Goal: Complete application form: Complete application form

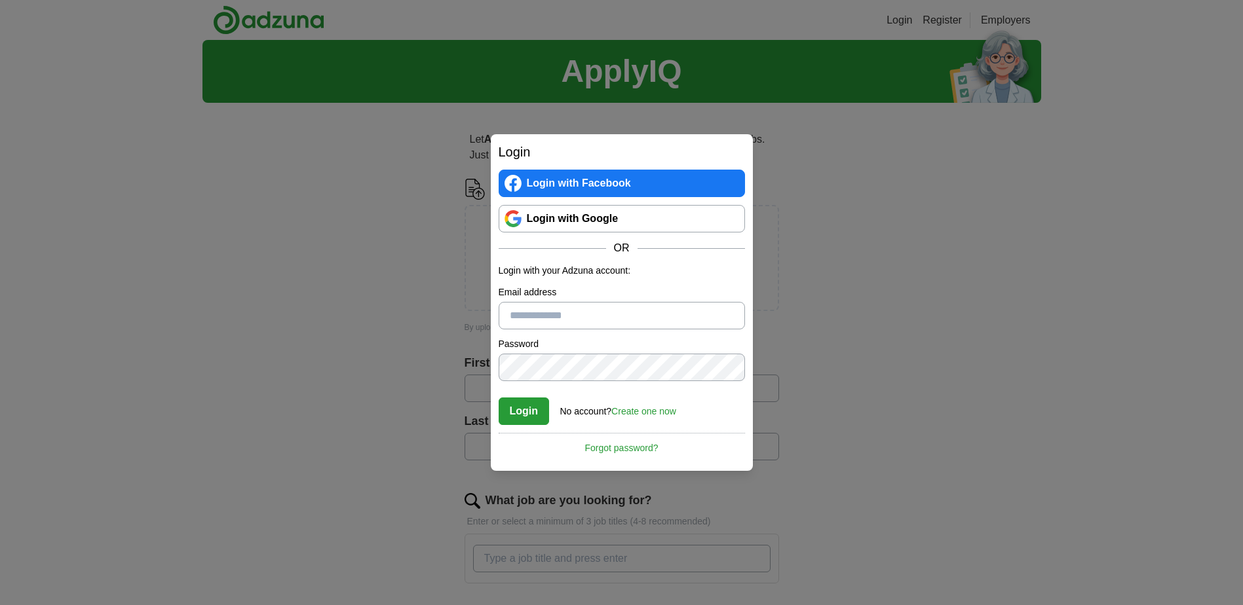
click at [651, 410] on link "Create one now" at bounding box center [643, 411] width 65 height 10
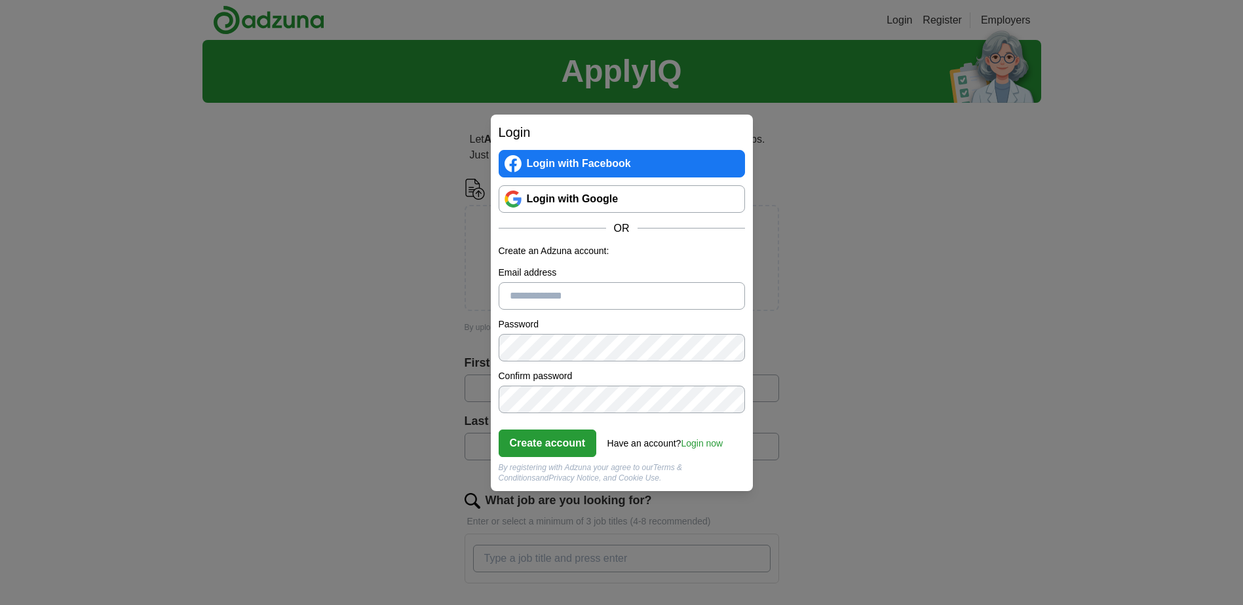
click at [528, 299] on input "Email address" at bounding box center [622, 296] width 246 height 28
type input "**********"
click at [552, 441] on button "Create account" at bounding box center [548, 444] width 98 height 28
click at [707, 443] on link "Login now" at bounding box center [702, 443] width 42 height 10
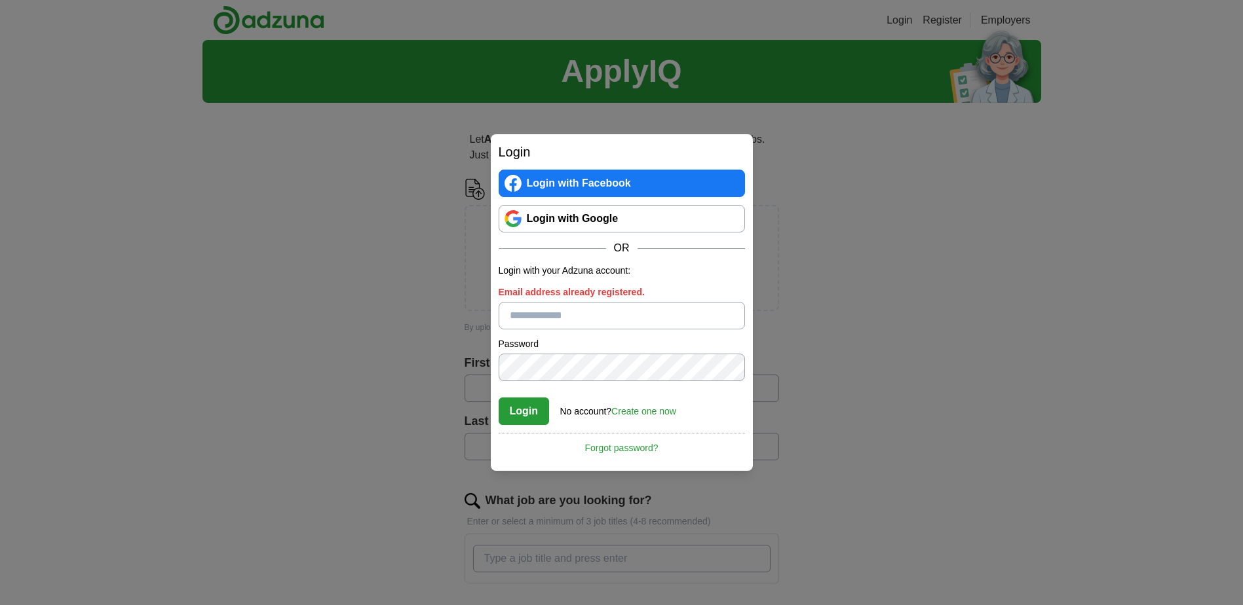
click at [554, 321] on input "Email address already registered." at bounding box center [622, 316] width 246 height 28
click at [511, 409] on button "Login" at bounding box center [524, 412] width 51 height 28
drag, startPoint x: 638, startPoint y: 316, endPoint x: 374, endPoint y: 320, distance: 264.1
click at [375, 322] on div "**********" at bounding box center [621, 302] width 1243 height 605
type input "**********"
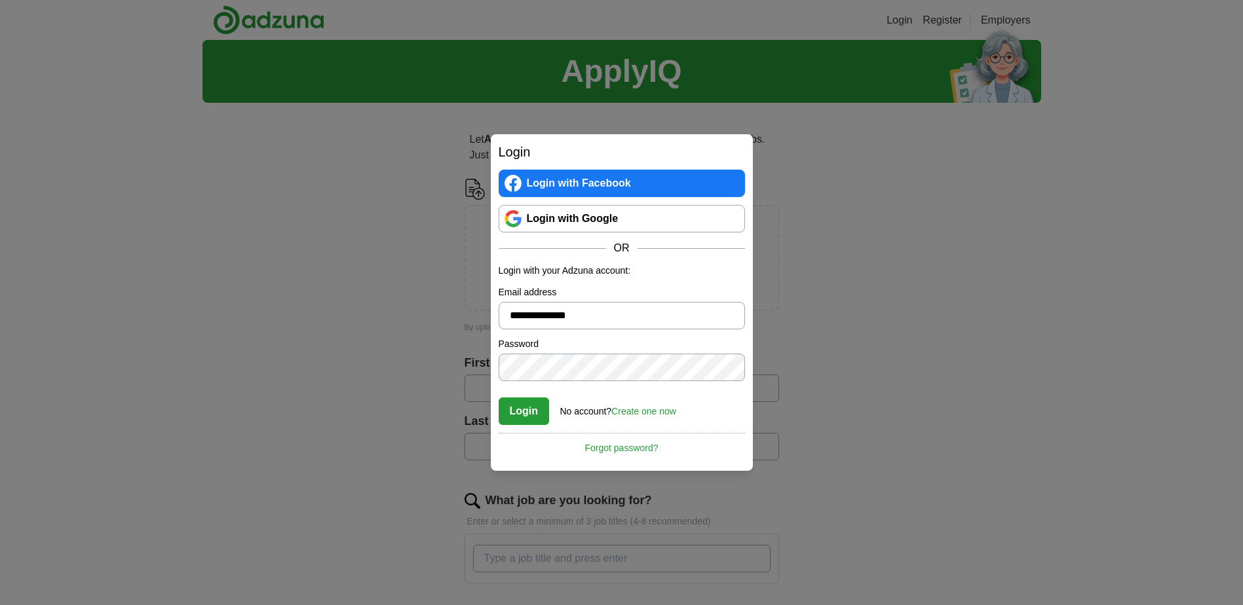
click at [518, 413] on button "Login" at bounding box center [524, 412] width 51 height 28
click at [613, 448] on link "Forgot password?" at bounding box center [622, 444] width 246 height 22
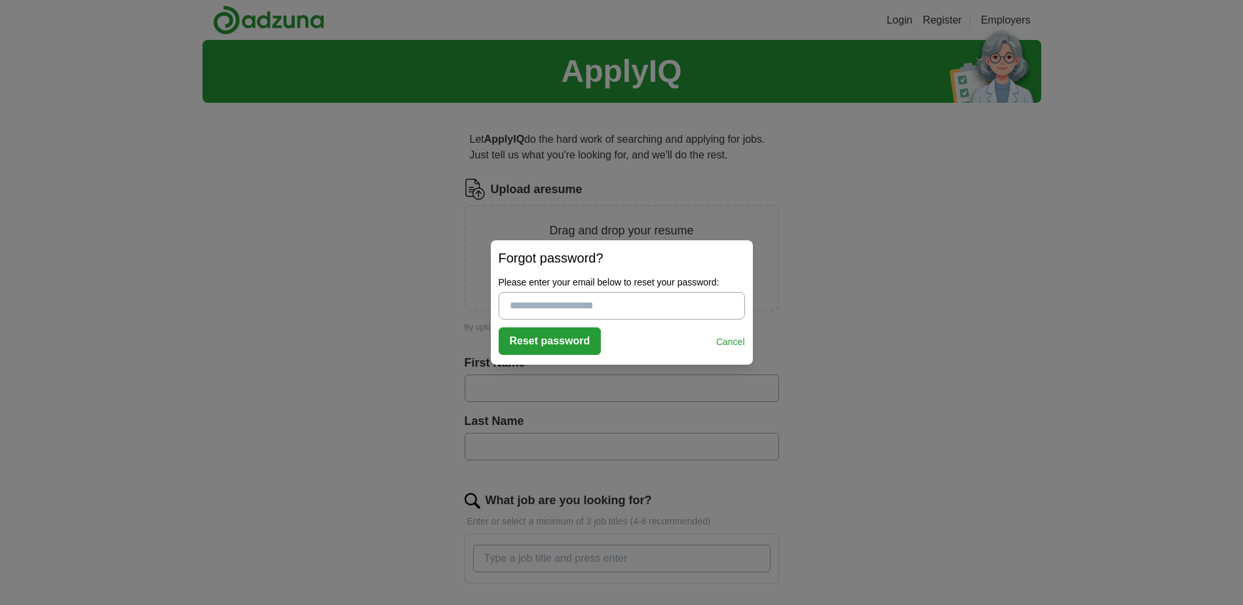
drag, startPoint x: 472, startPoint y: 288, endPoint x: 445, endPoint y: 284, distance: 27.1
click at [445, 284] on div "Login Login with Facebook Login with Google OR Login with your Adzuna account: …" at bounding box center [621, 302] width 1243 height 605
type input "**********"
click at [552, 344] on button "Reset password" at bounding box center [550, 342] width 103 height 28
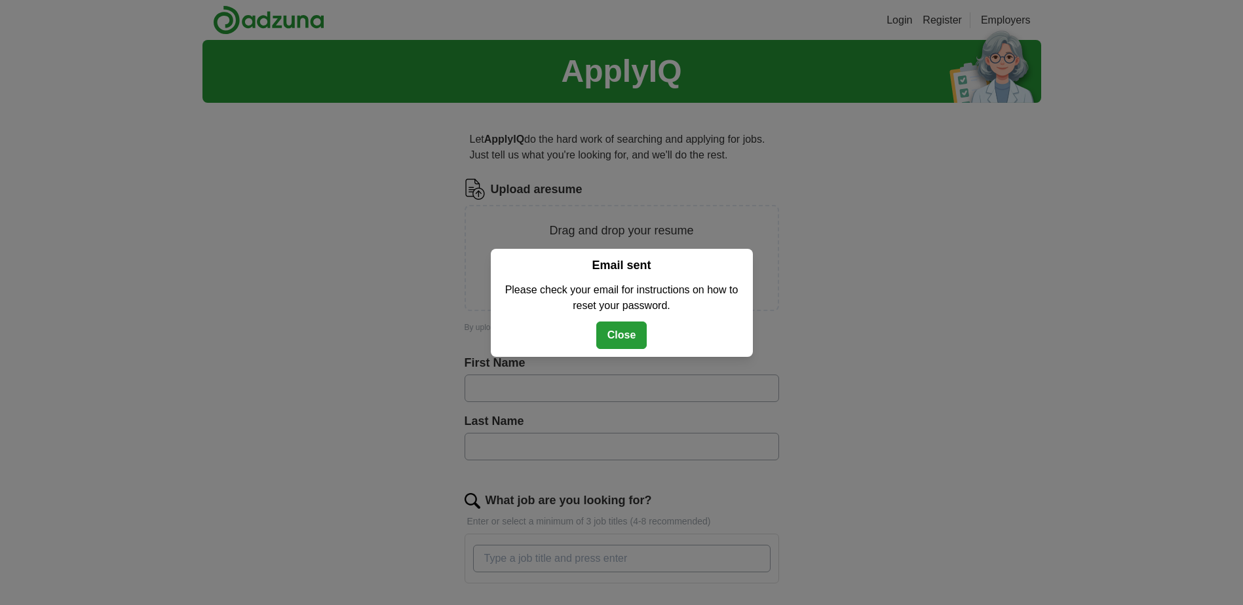
click at [629, 335] on button "Close" at bounding box center [621, 336] width 51 height 28
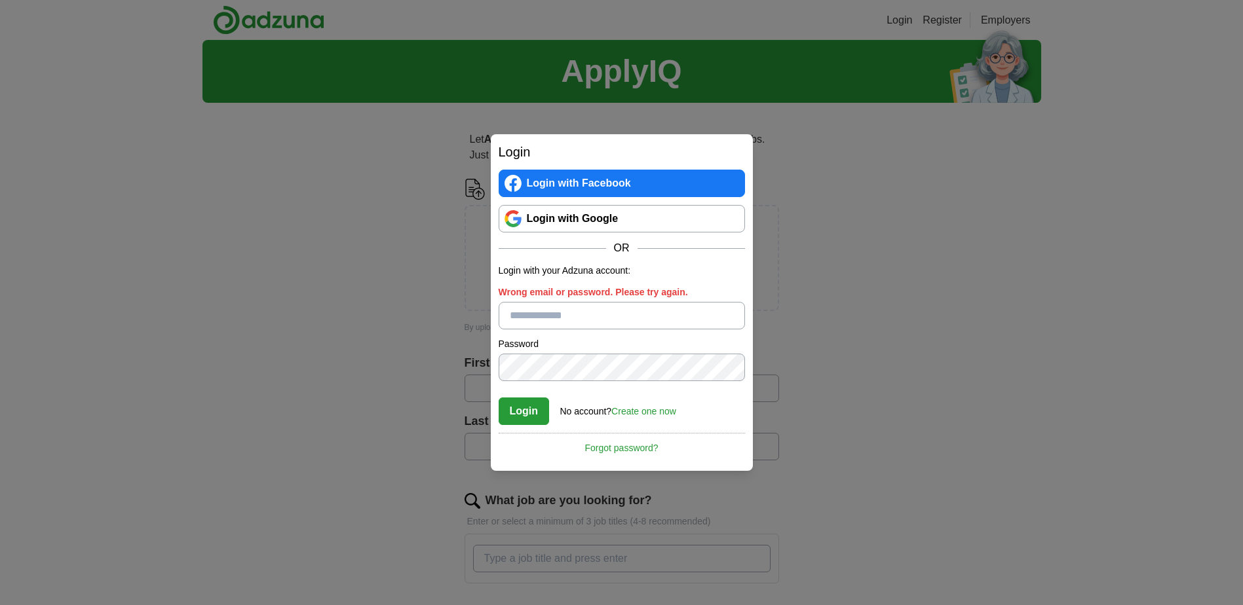
click at [552, 318] on input "Wrong email or password. Please try again." at bounding box center [622, 316] width 246 height 28
type input "**********"
click at [525, 417] on button "Login" at bounding box center [524, 412] width 51 height 28
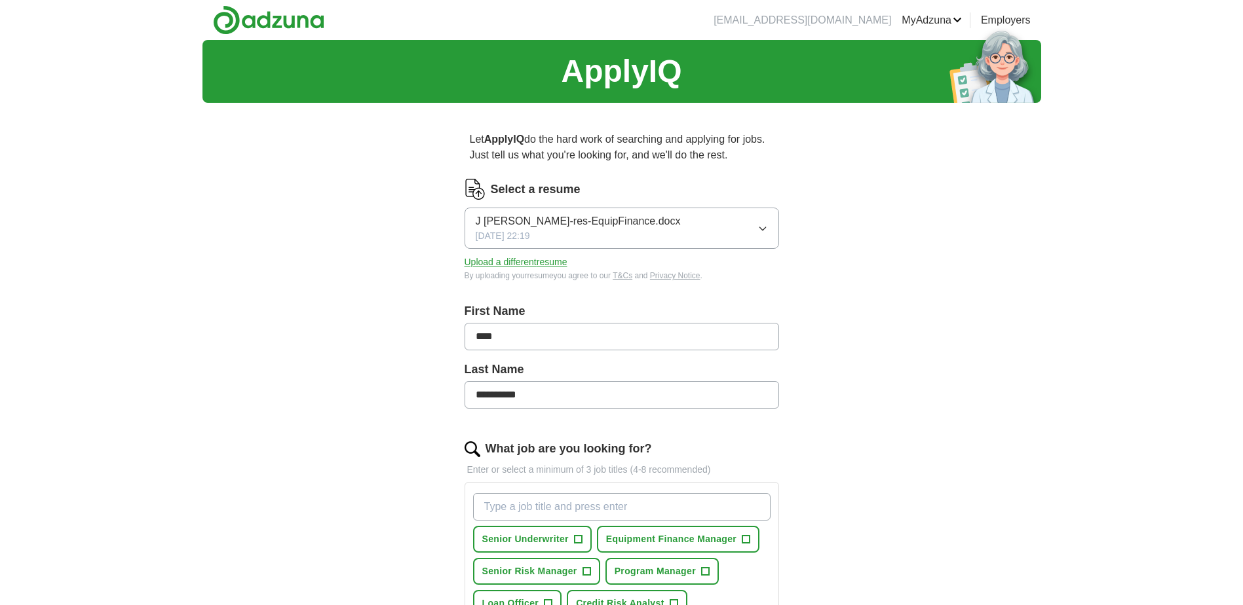
scroll to position [240, 0]
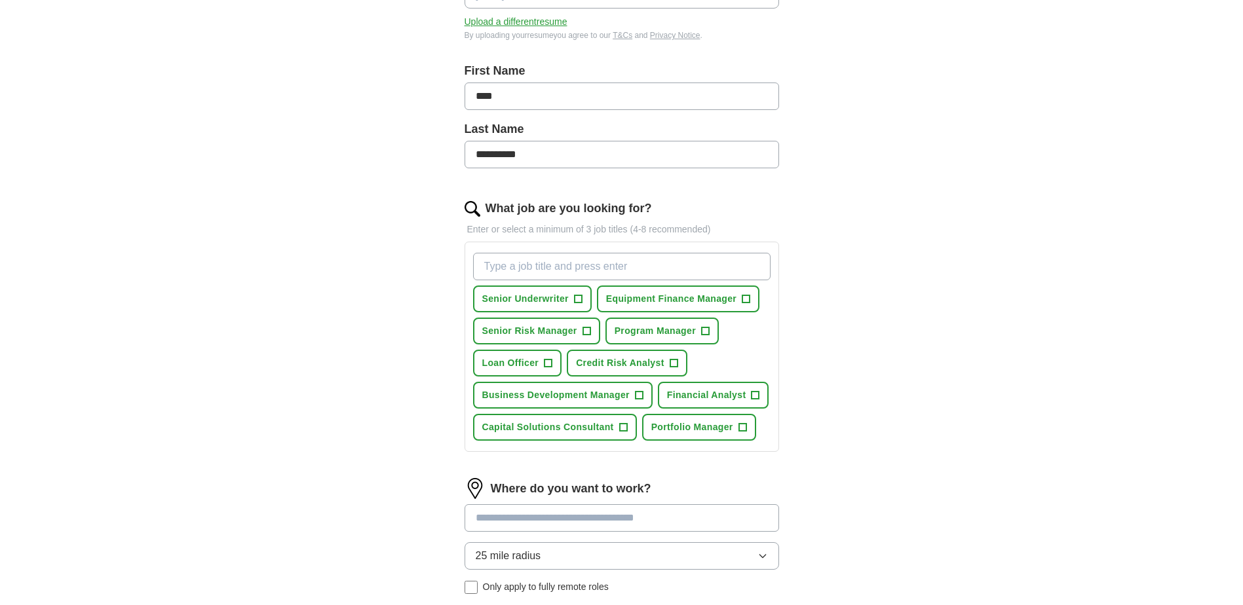
click at [507, 263] on input "What job are you looking for?" at bounding box center [621, 267] width 297 height 28
type input "Pro Sales Representative"
click at [576, 295] on span "+" at bounding box center [578, 299] width 8 height 10
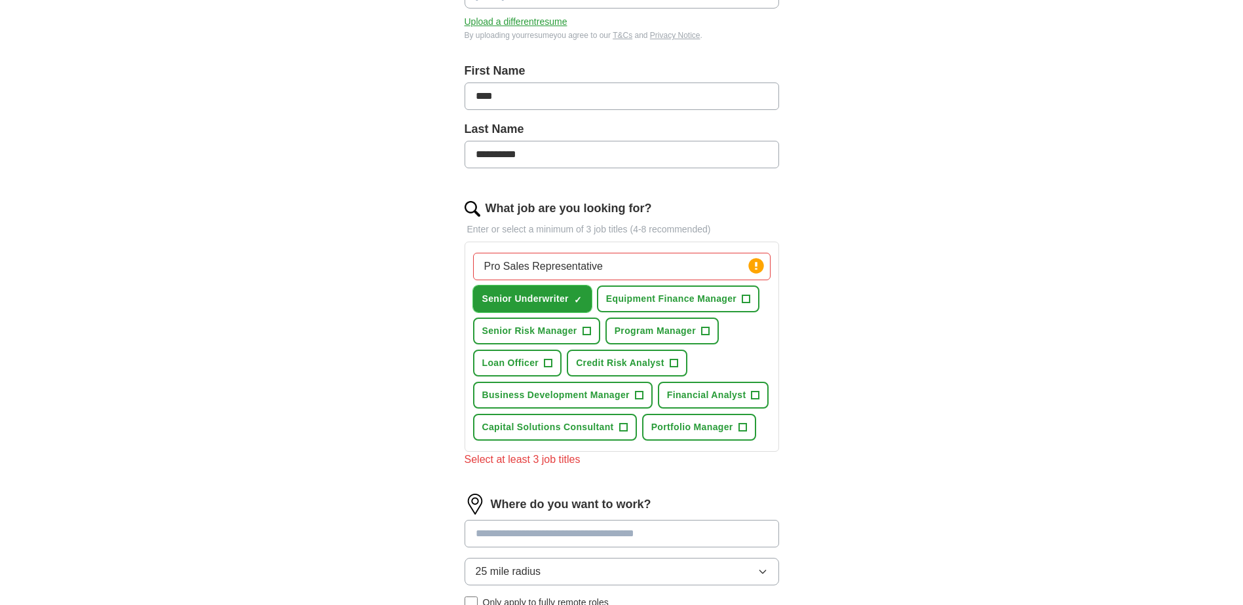
click at [0, 0] on span "×" at bounding box center [0, 0] width 0 height 0
click at [705, 330] on span "+" at bounding box center [705, 331] width 8 height 10
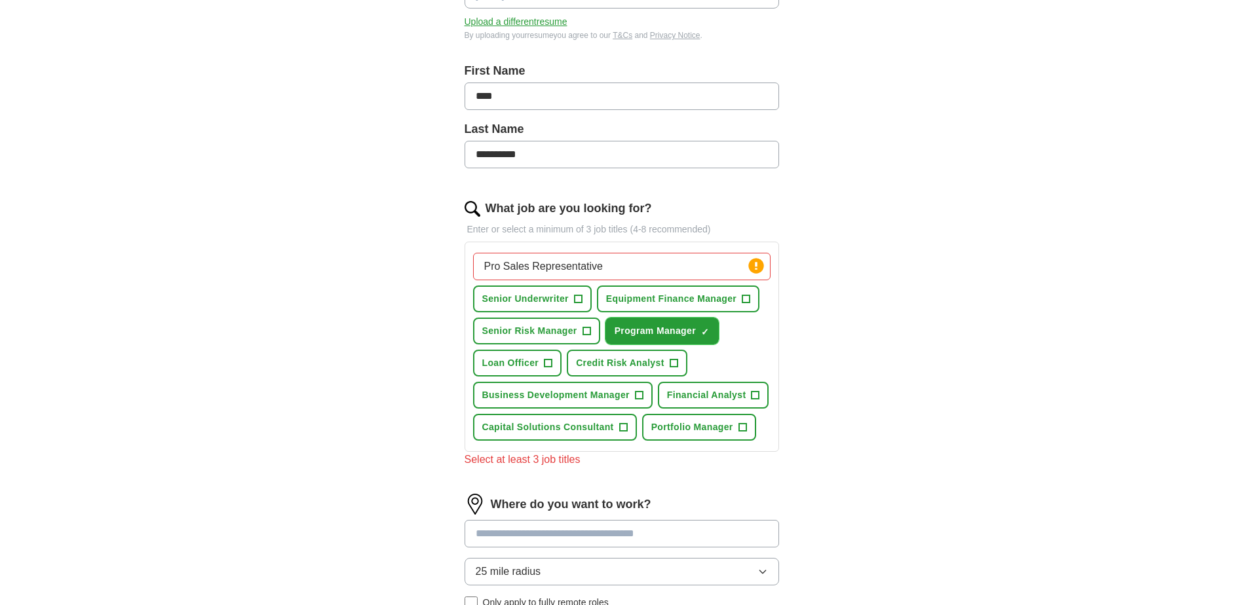
click at [0, 0] on span "×" at bounding box center [0, 0] width 0 height 0
click at [640, 394] on span "+" at bounding box center [639, 395] width 8 height 10
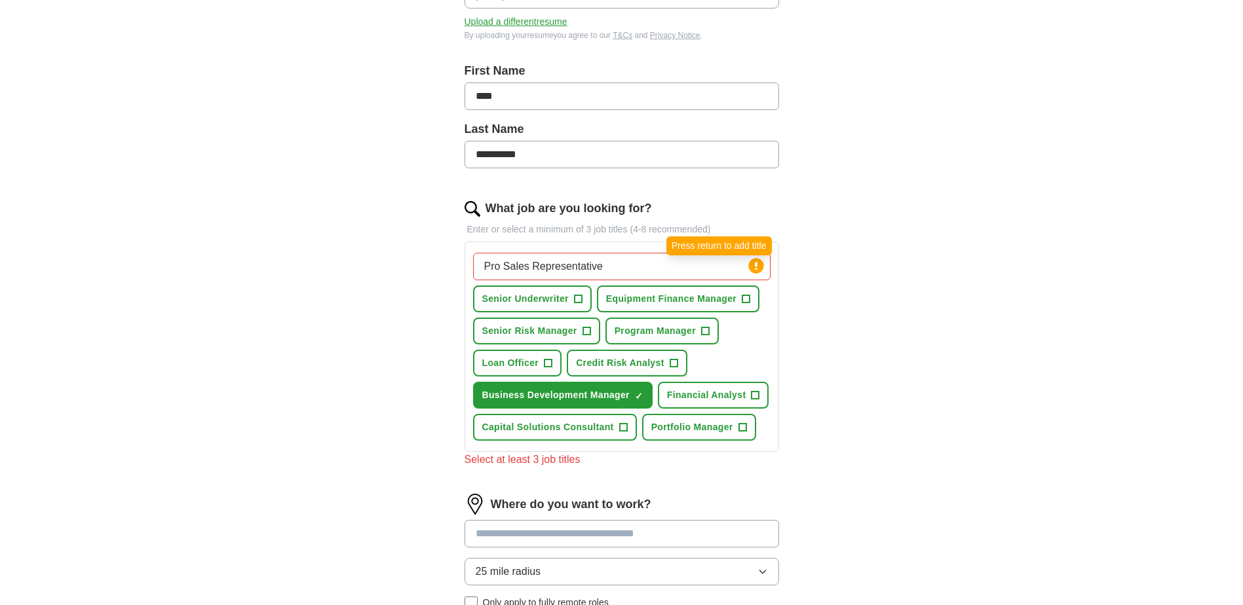
click at [758, 263] on circle at bounding box center [755, 265] width 15 height 15
click at [733, 267] on input "Pro Sales Representative" at bounding box center [621, 267] width 297 height 28
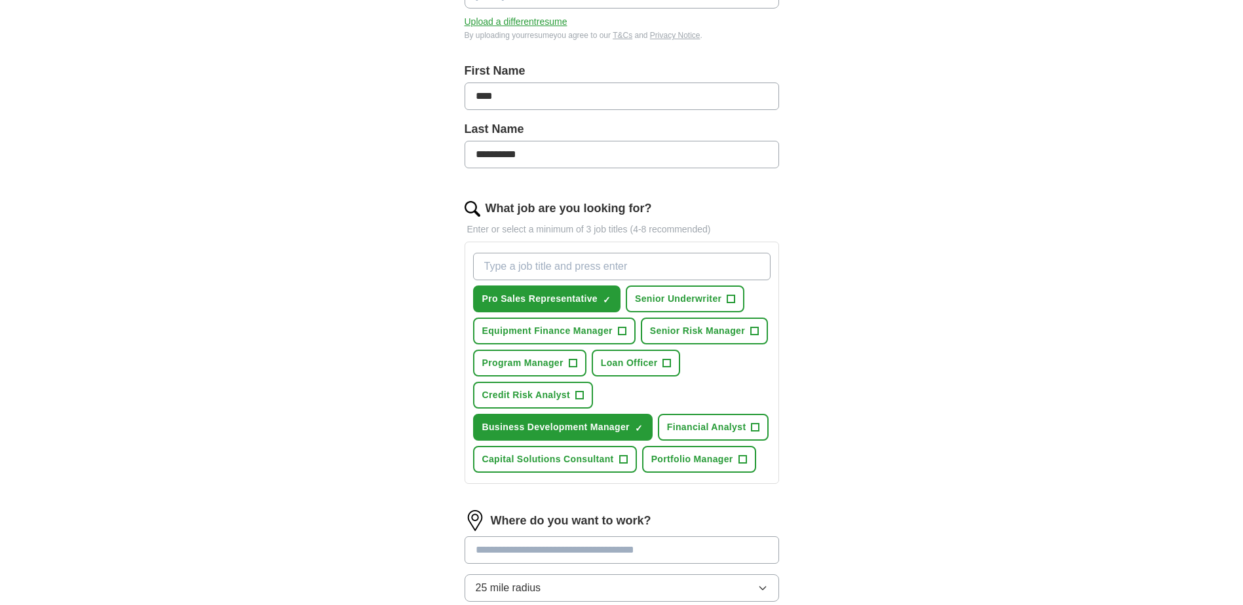
click at [511, 554] on input at bounding box center [622, 551] width 314 height 28
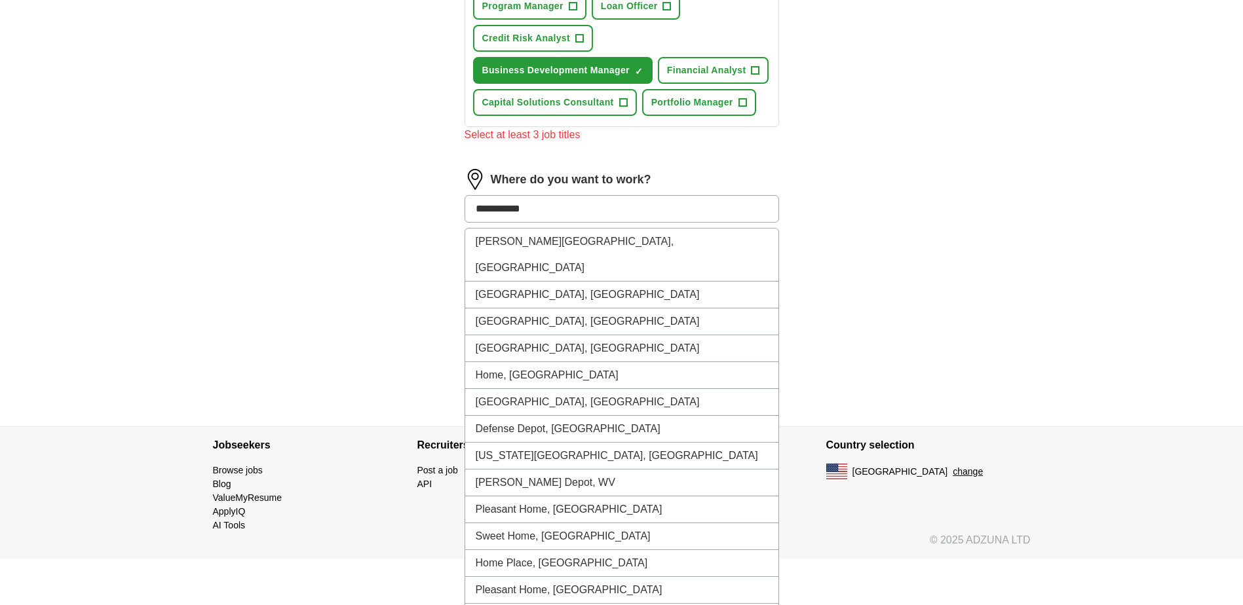
scroll to position [721, 0]
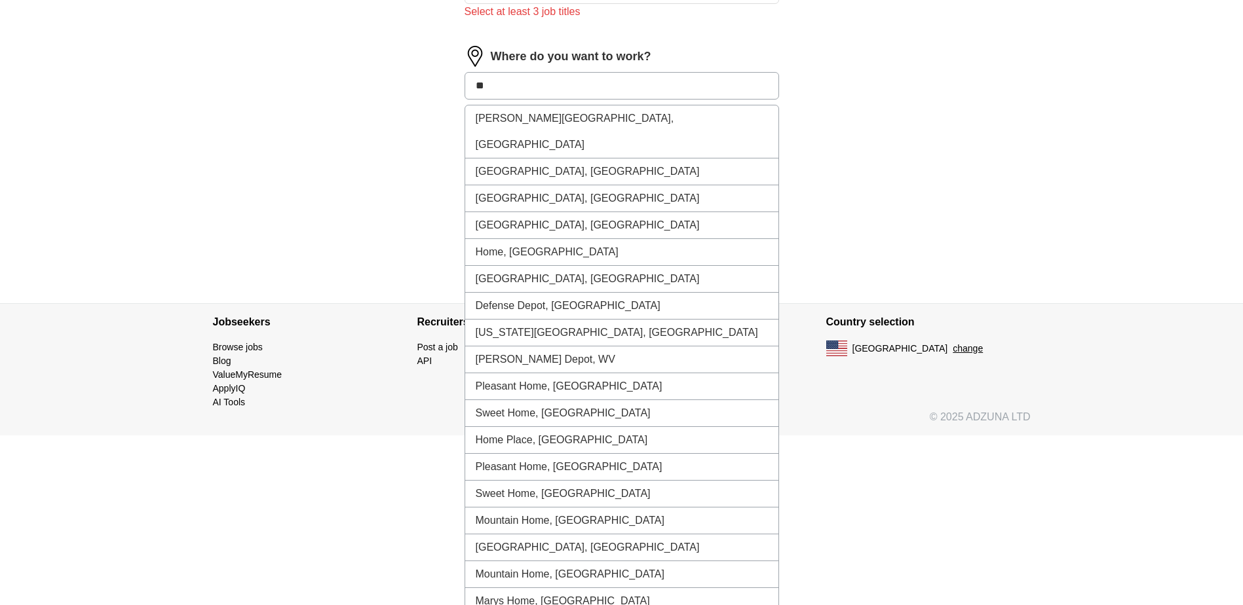
type input "*"
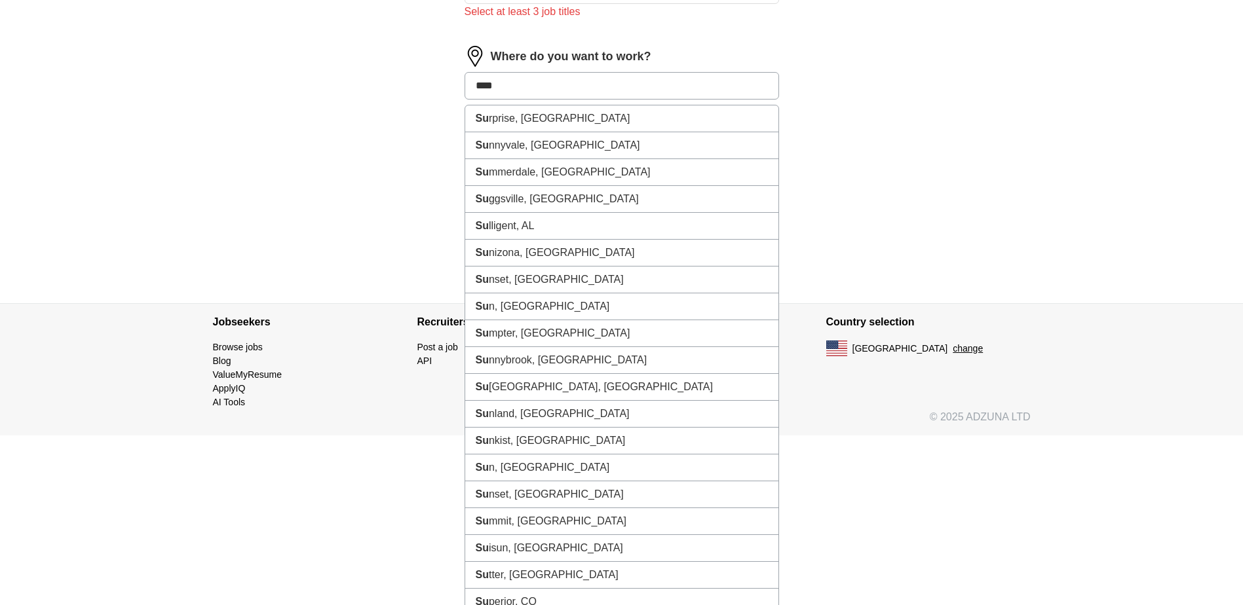
scroll to position [551, 0]
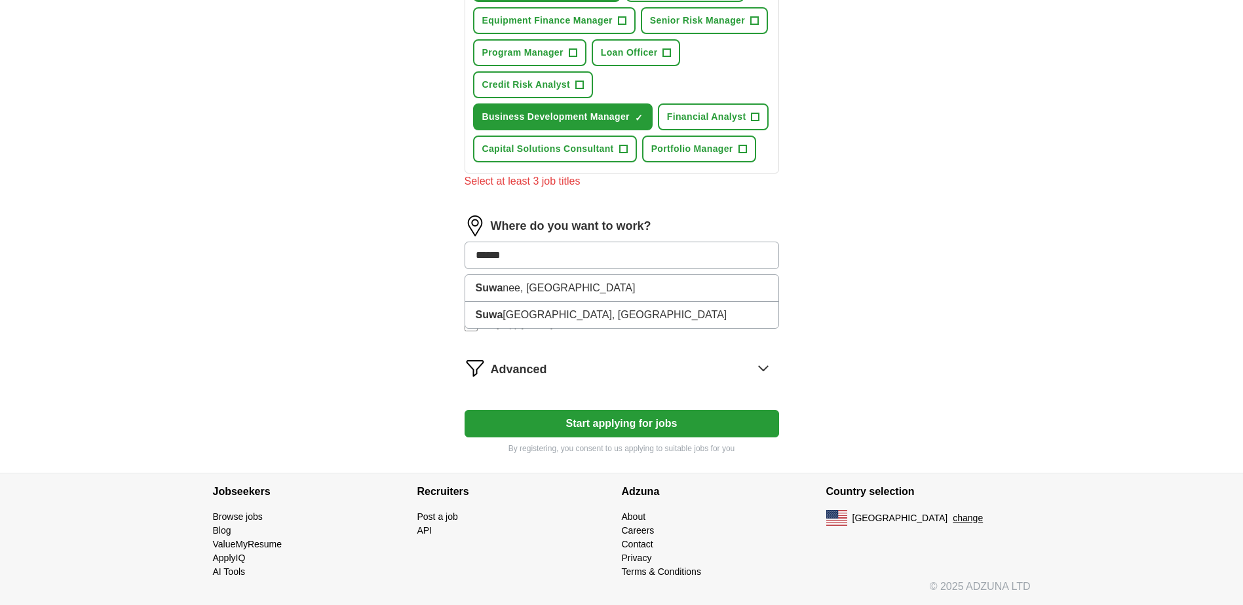
type input "*******"
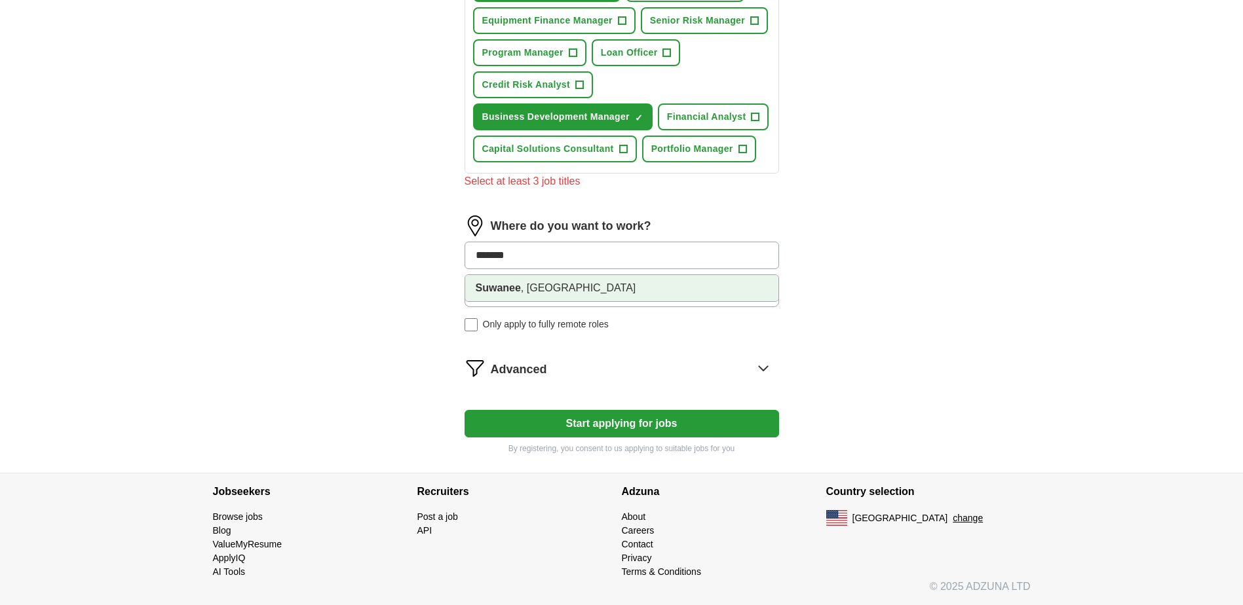
click at [501, 285] on strong "Suwanee" at bounding box center [498, 287] width 45 height 11
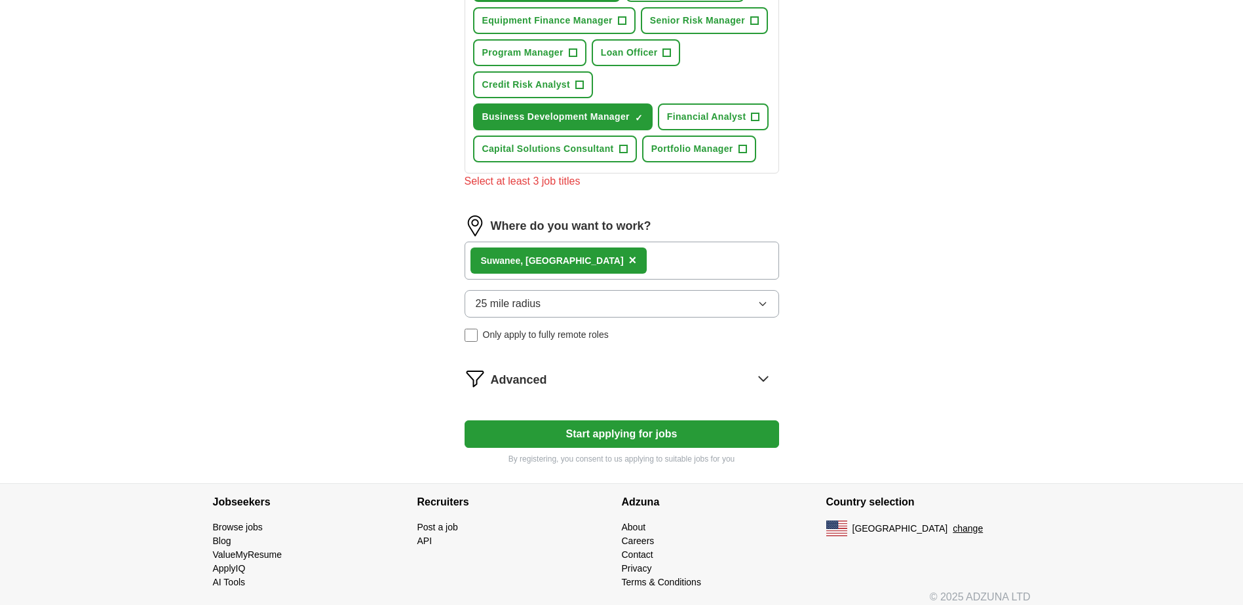
click at [763, 304] on icon "button" at bounding box center [762, 304] width 10 height 10
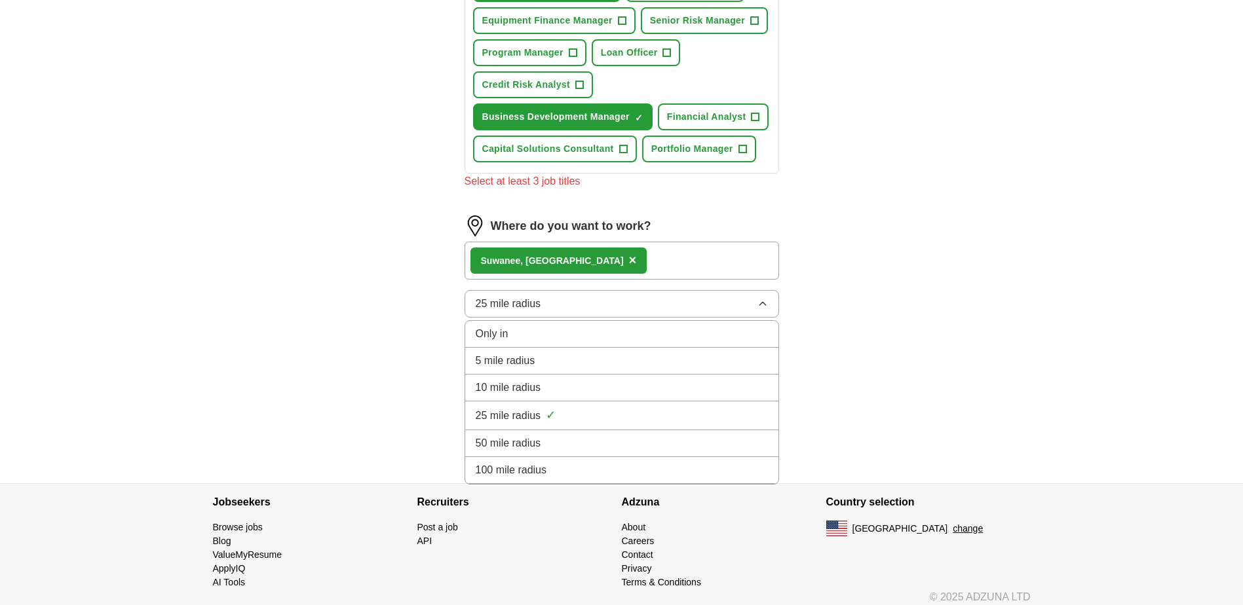
click at [481, 414] on span "25 mile radius" at bounding box center [509, 416] width 66 height 16
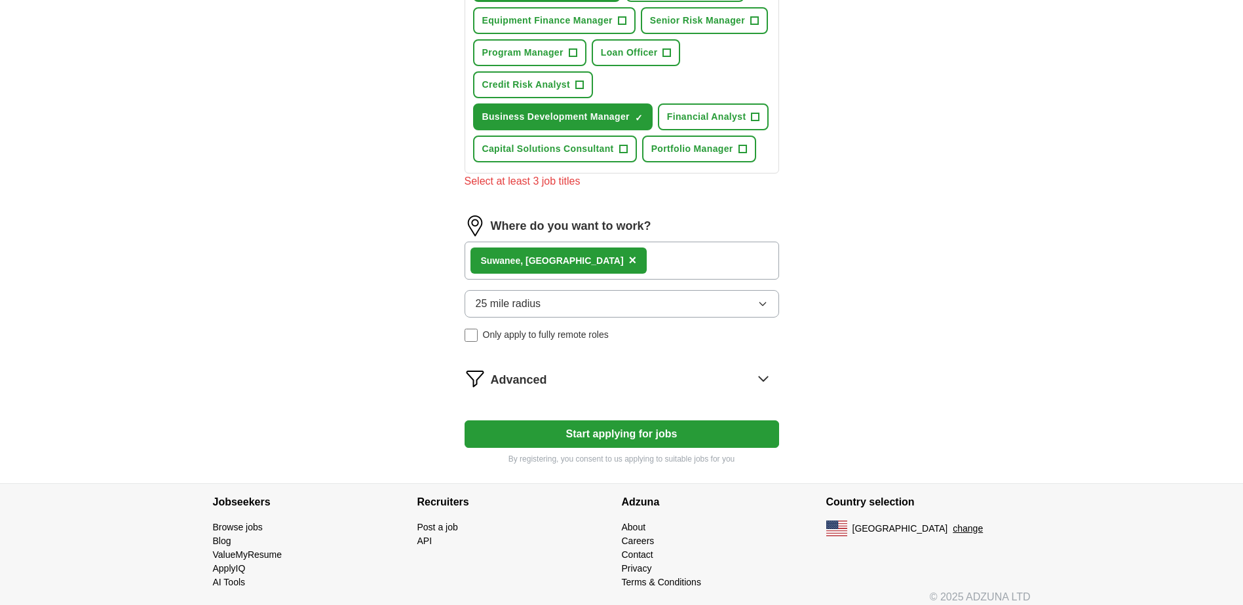
click at [764, 377] on icon at bounding box center [763, 378] width 21 height 21
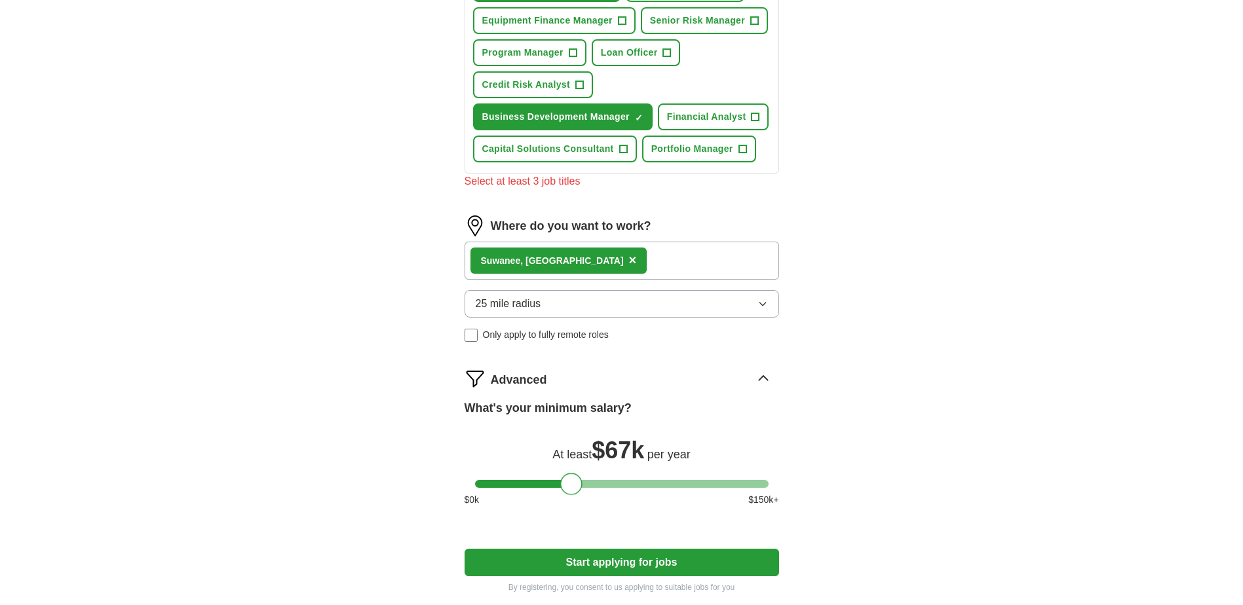
drag, startPoint x: 489, startPoint y: 480, endPoint x: 575, endPoint y: 472, distance: 86.2
click at [575, 472] on div "What's your minimum salary? At least $ 67k per year $ 0 k $ 150 k+" at bounding box center [622, 459] width 314 height 118
click at [627, 561] on button "Start applying for jobs" at bounding box center [622, 563] width 314 height 28
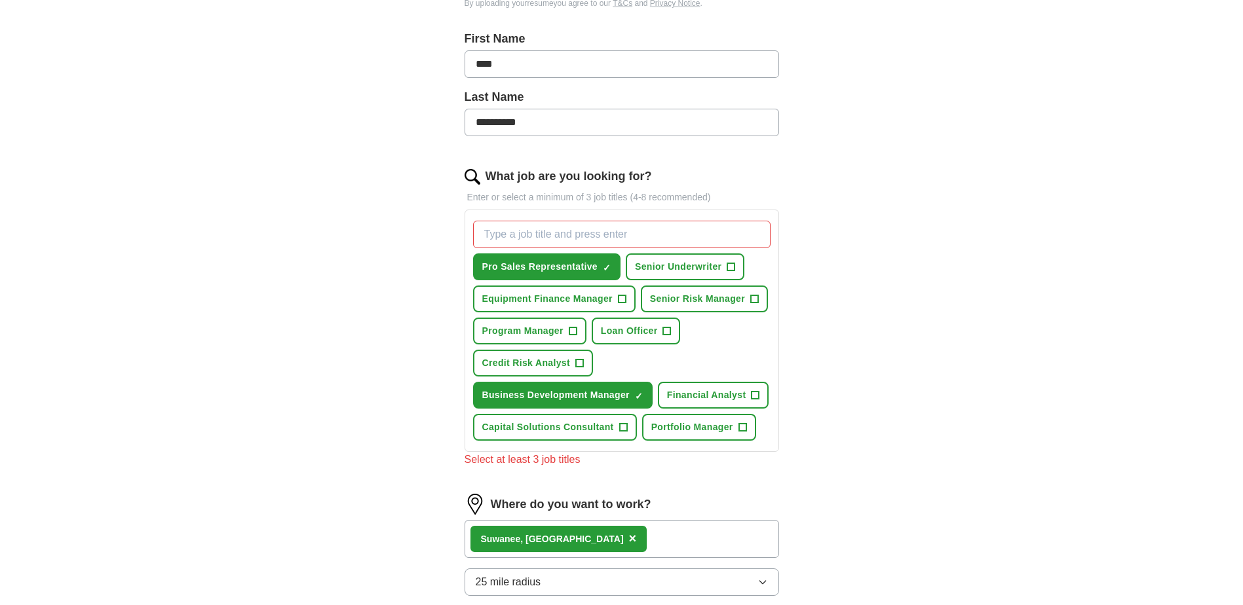
scroll to position [269, 0]
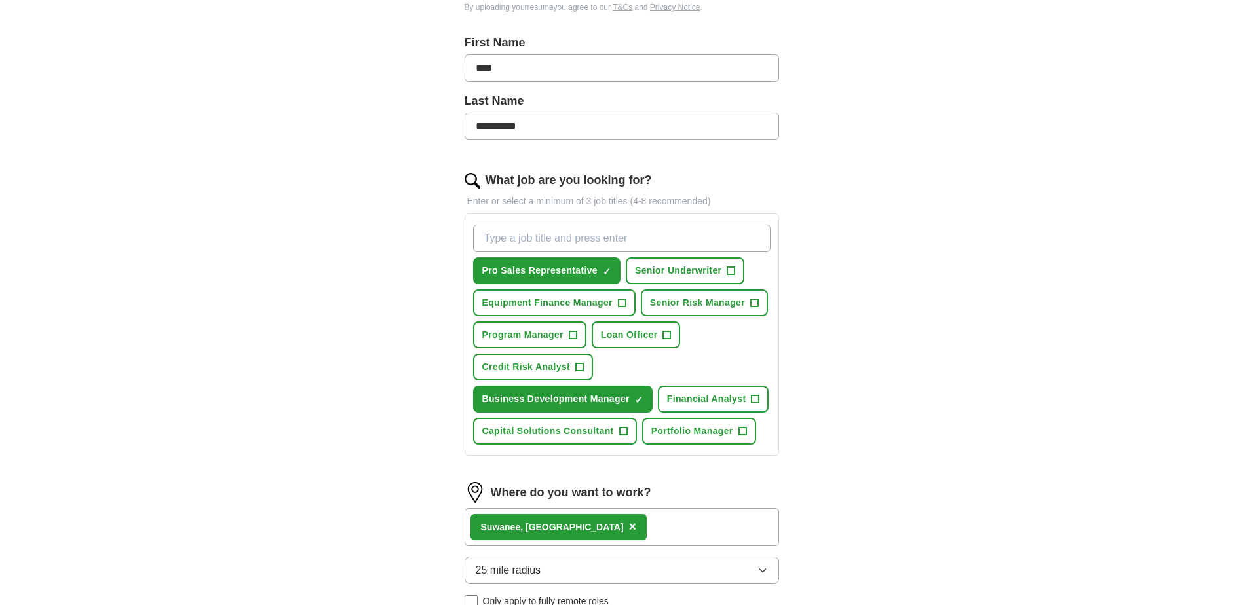
click at [498, 237] on input "What job are you looking for?" at bounding box center [621, 239] width 297 height 28
type input "Pro Credit Manager"
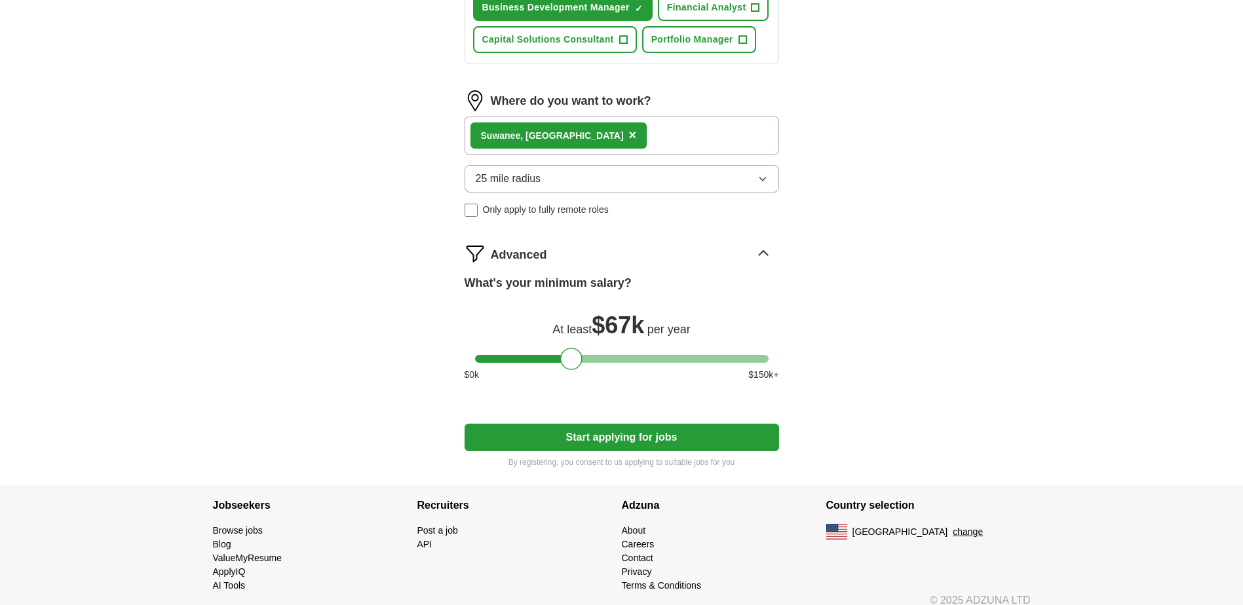
scroll to position [674, 0]
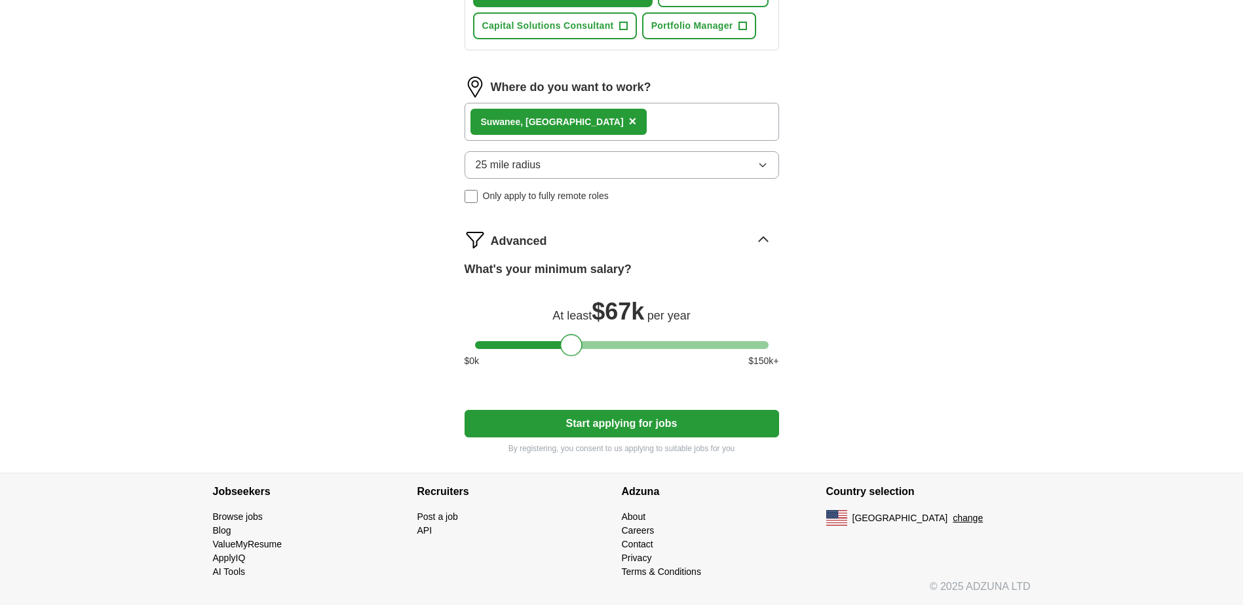
click at [573, 339] on div at bounding box center [571, 345] width 22 height 22
click at [621, 425] on button "Start applying for jobs" at bounding box center [622, 424] width 314 height 28
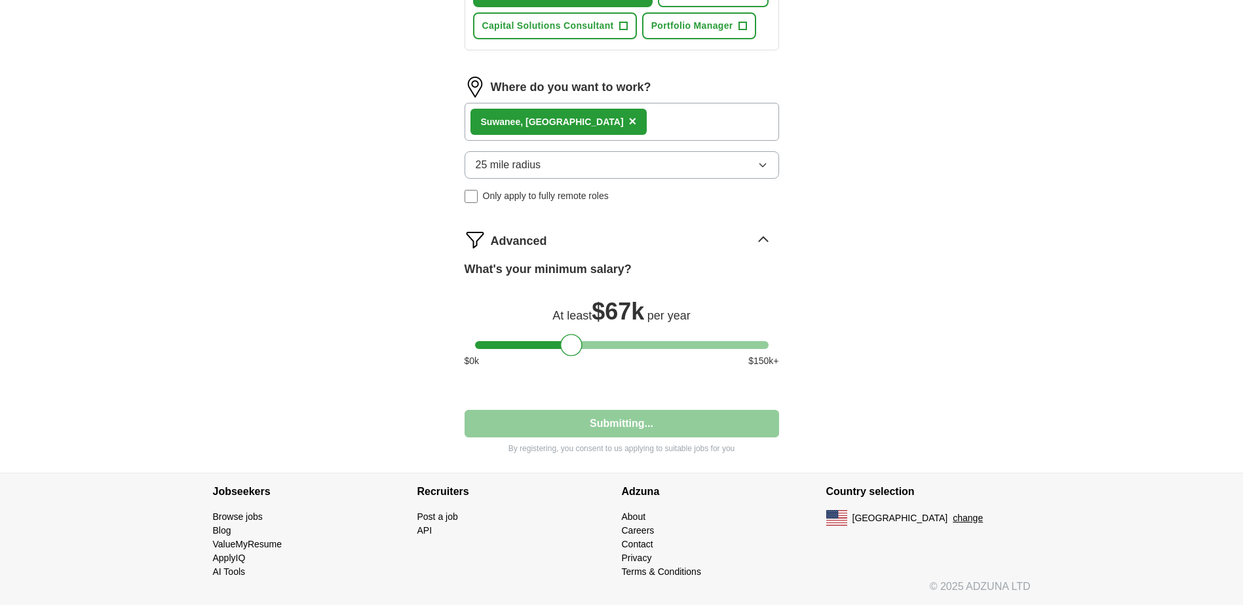
select select "**"
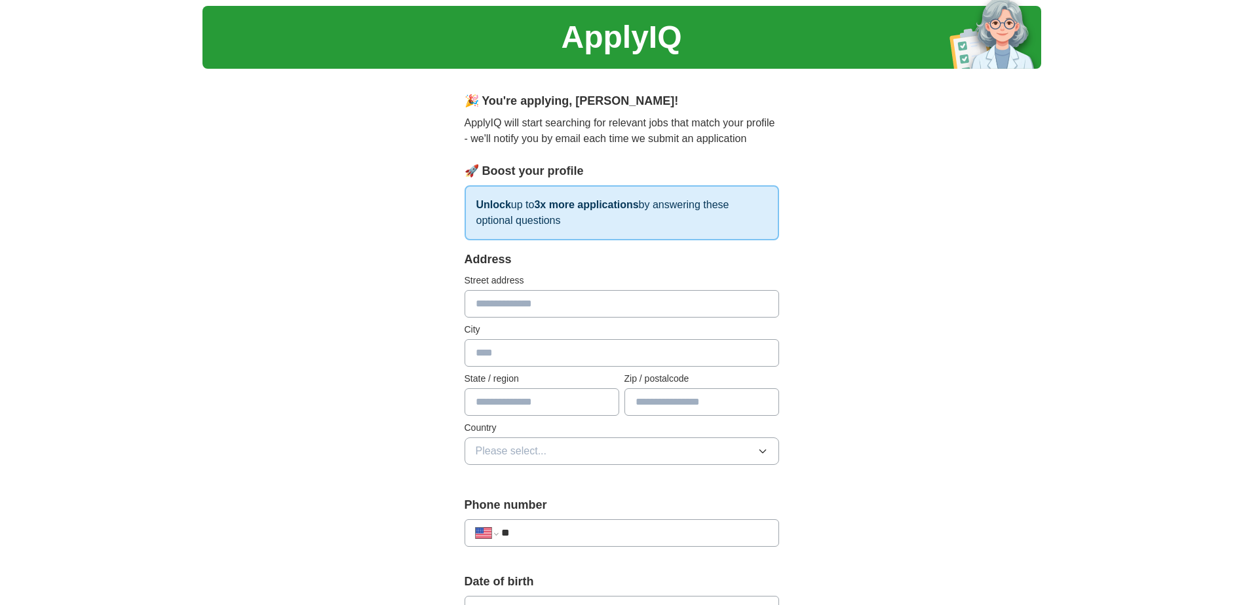
scroll to position [0, 0]
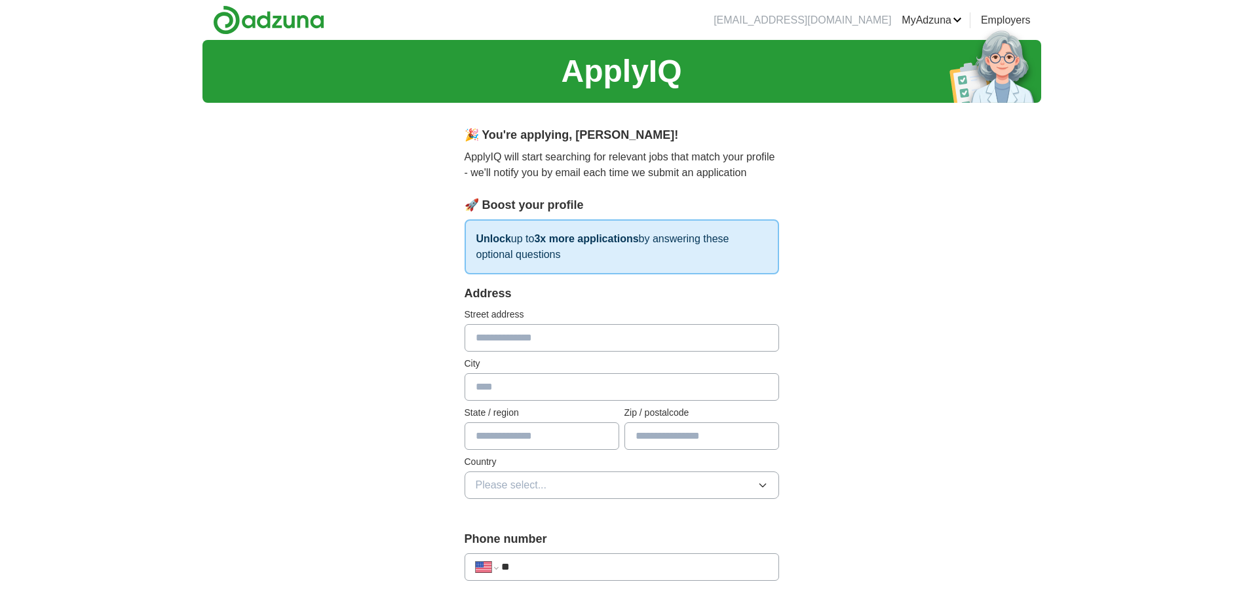
click at [484, 332] on input "text" at bounding box center [622, 338] width 314 height 28
type input "**********"
type input "*****"
click at [491, 435] on input "text" at bounding box center [542, 437] width 155 height 28
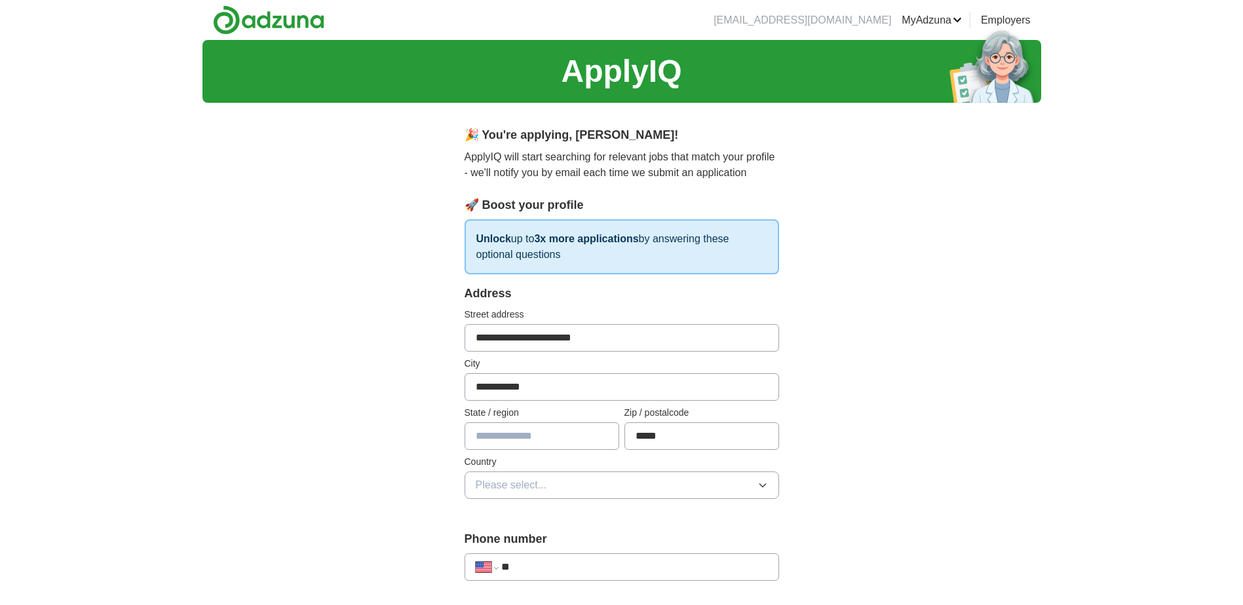
type input "*******"
click at [767, 483] on icon "button" at bounding box center [762, 485] width 10 height 10
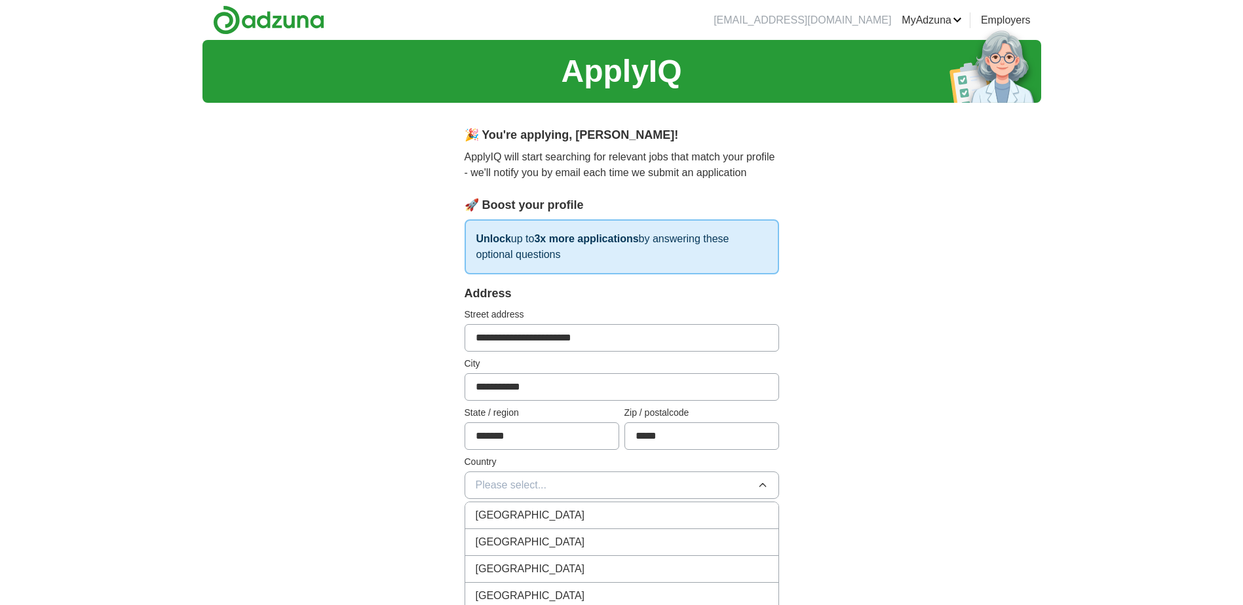
click at [550, 537] on div "[GEOGRAPHIC_DATA]" at bounding box center [622, 543] width 292 height 16
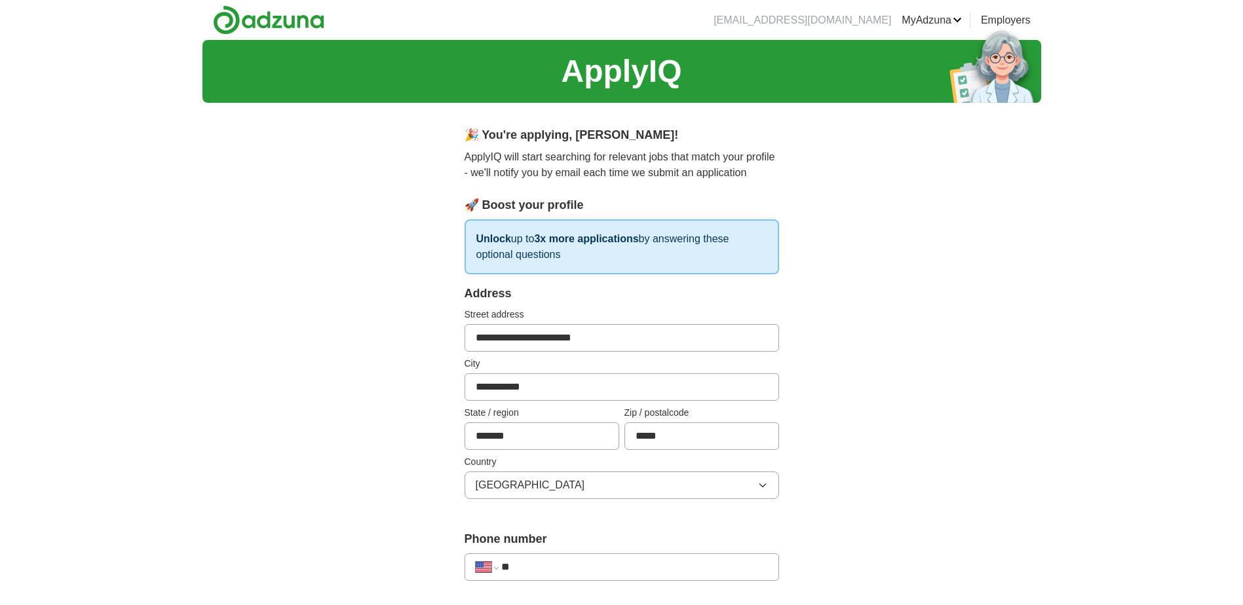
scroll to position [240, 0]
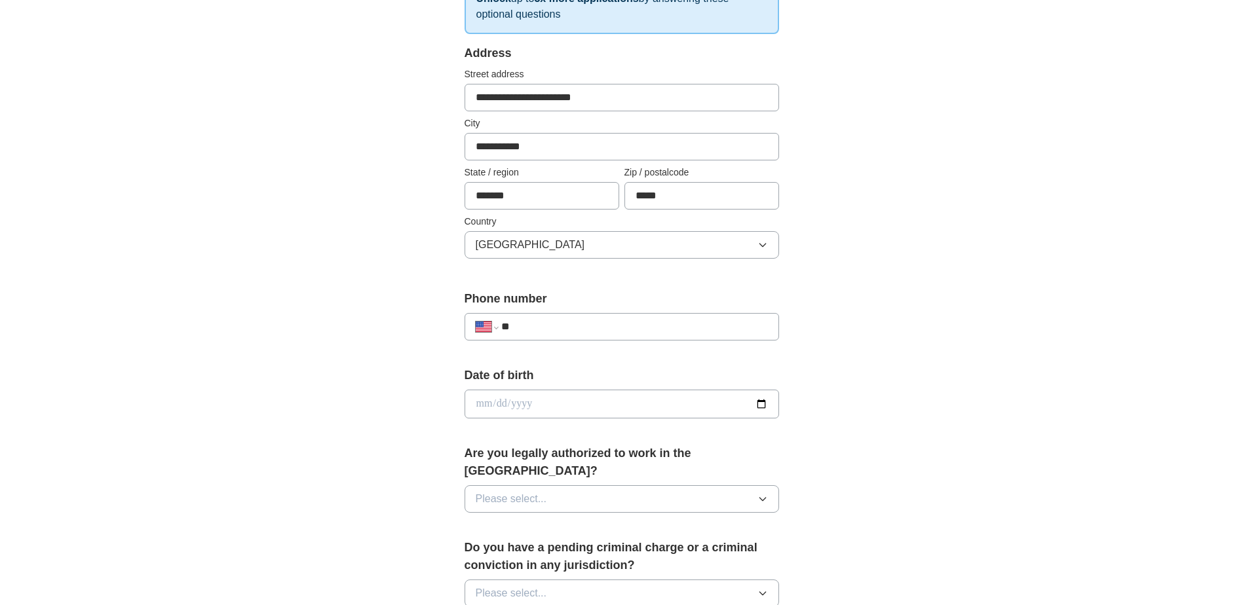
click at [556, 324] on input "**" at bounding box center [634, 327] width 266 height 16
type input "**********"
click at [762, 494] on icon "button" at bounding box center [762, 499] width 10 height 10
click at [504, 521] on div "Yes" at bounding box center [622, 529] width 292 height 16
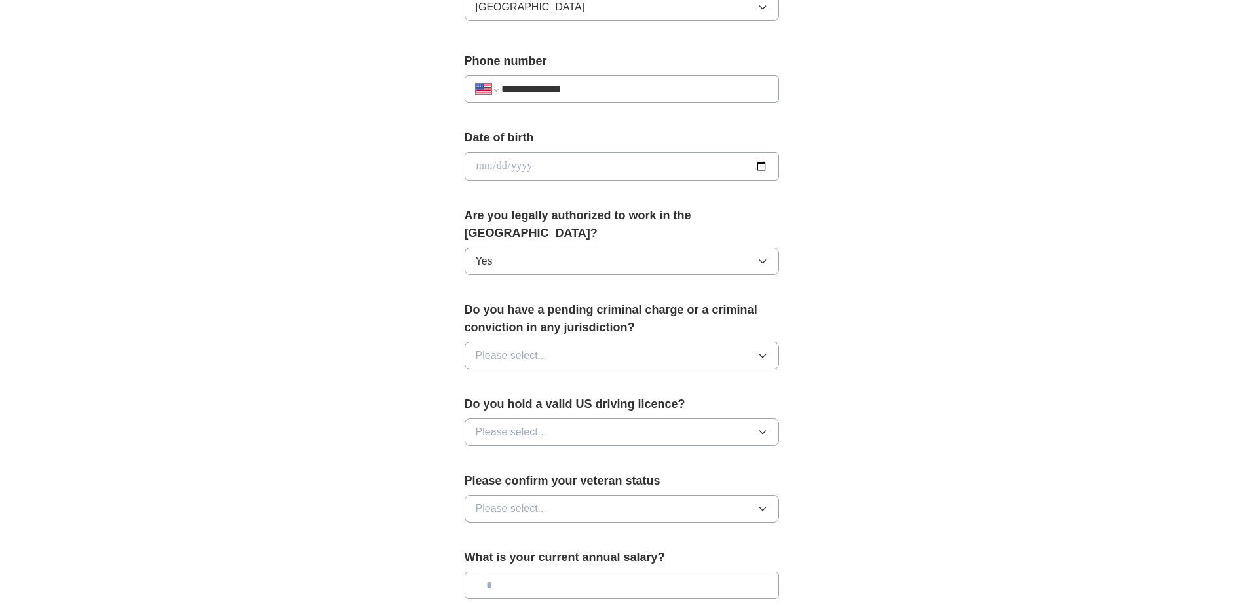
scroll to position [480, 0]
click at [766, 340] on button "Please select..." at bounding box center [622, 354] width 314 height 28
click at [491, 403] on div "No" at bounding box center [622, 411] width 292 height 16
click at [756, 417] on button "Please select..." at bounding box center [622, 431] width 314 height 28
click at [493, 453] on div "Yes" at bounding box center [622, 461] width 292 height 16
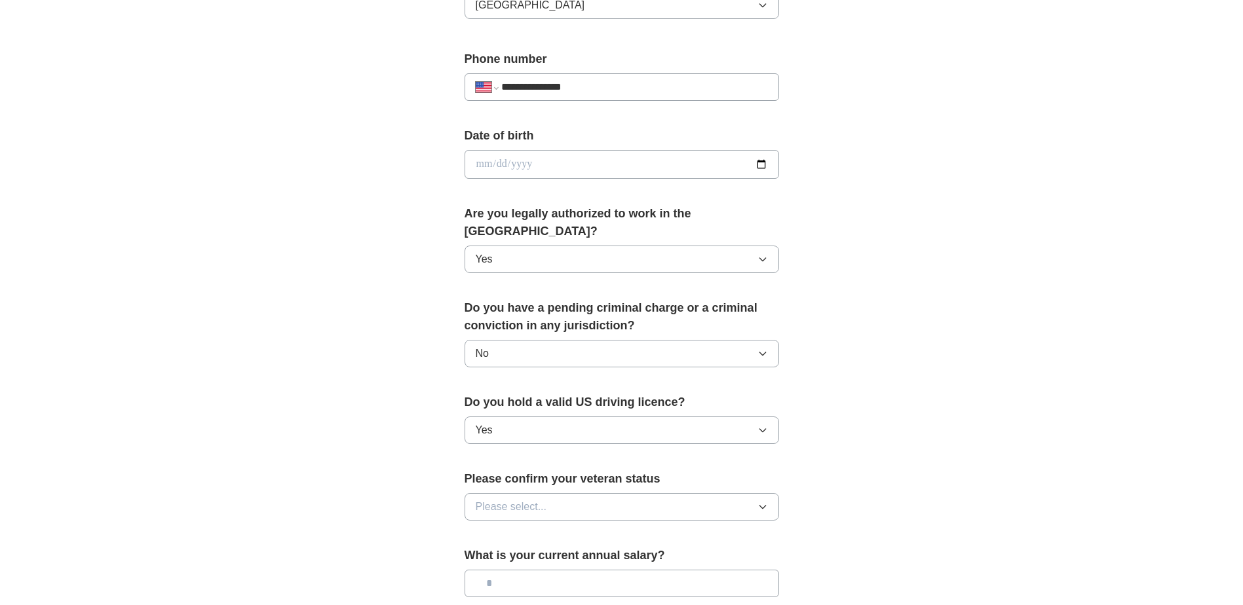
click at [762, 502] on icon "button" at bounding box center [762, 507] width 10 height 10
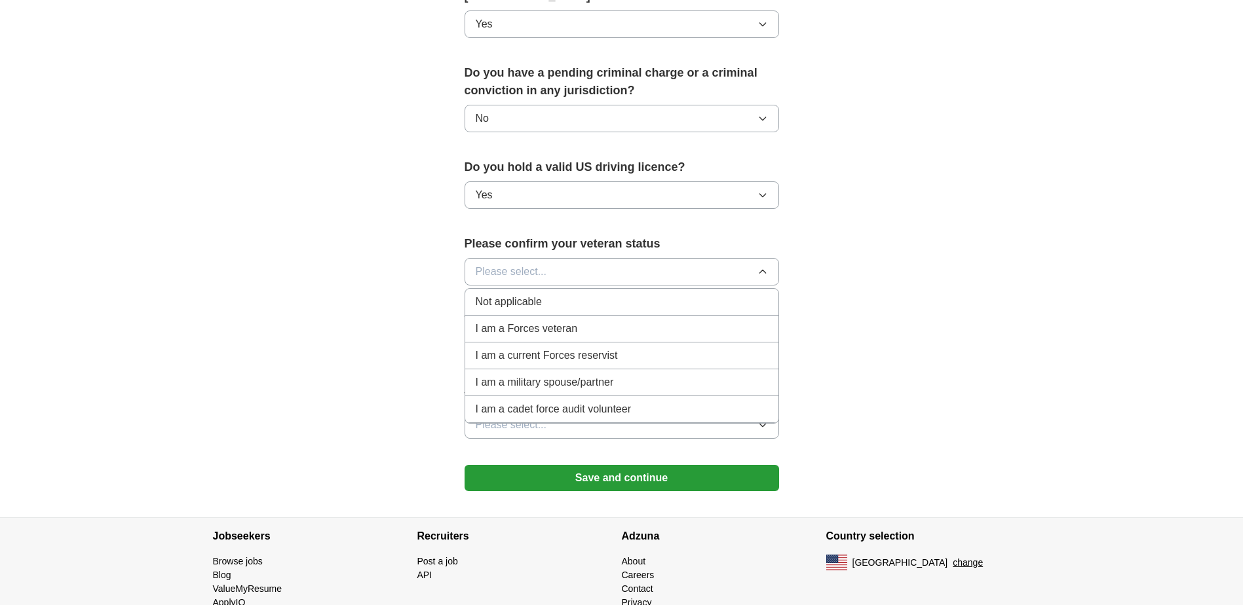
scroll to position [721, 0]
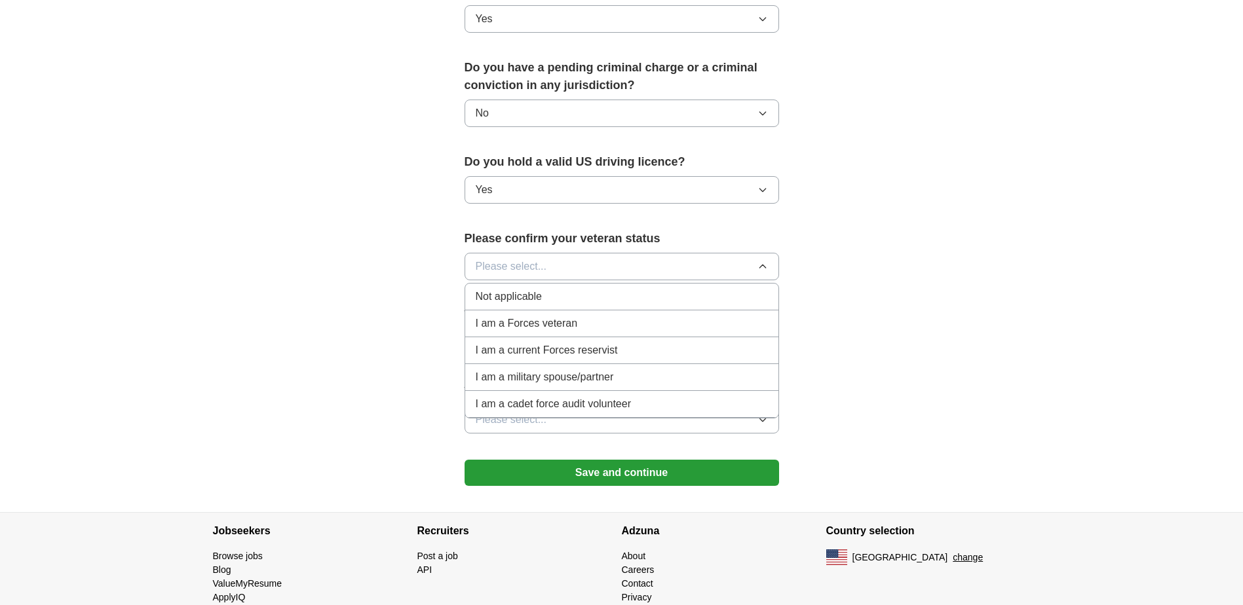
click at [511, 289] on span "Not applicable" at bounding box center [509, 297] width 66 height 16
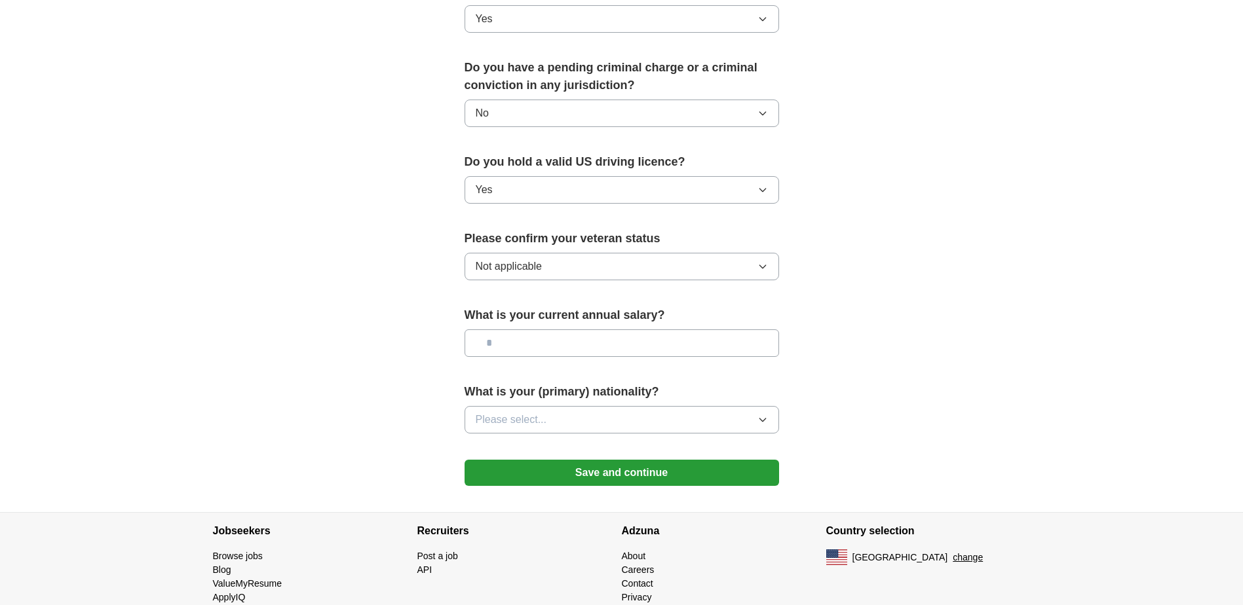
click at [499, 330] on input "text" at bounding box center [622, 344] width 314 height 28
type input "*******"
click at [760, 406] on button "Please select..." at bounding box center [622, 420] width 314 height 28
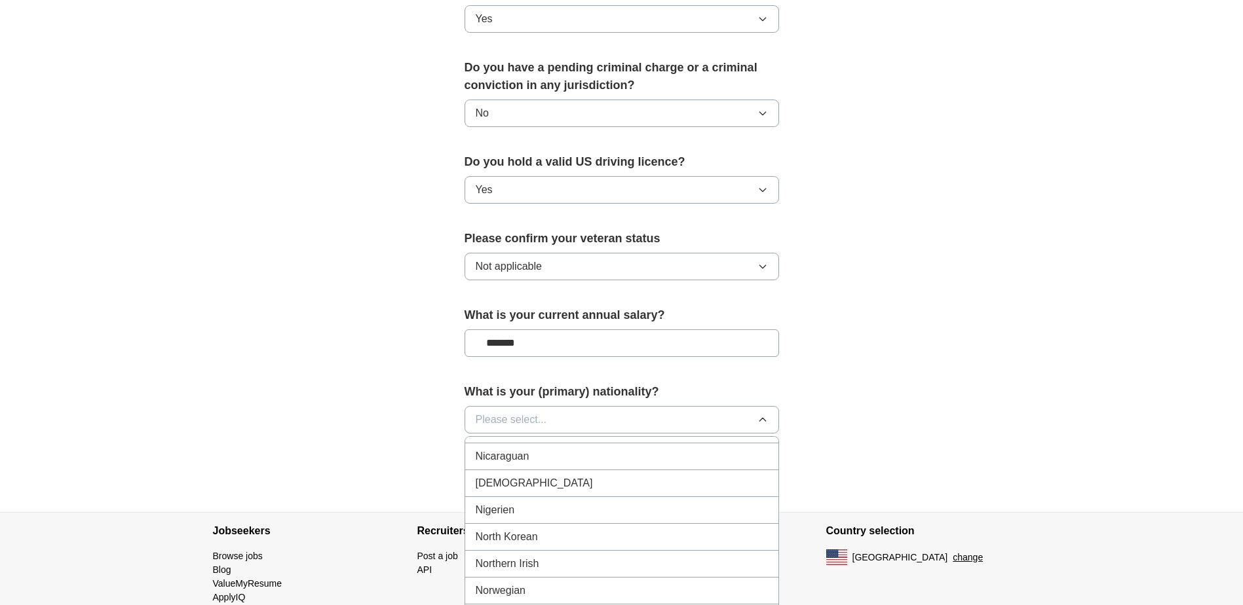
scroll to position [0, 0]
click at [528, 442] on div "American" at bounding box center [622, 450] width 292 height 16
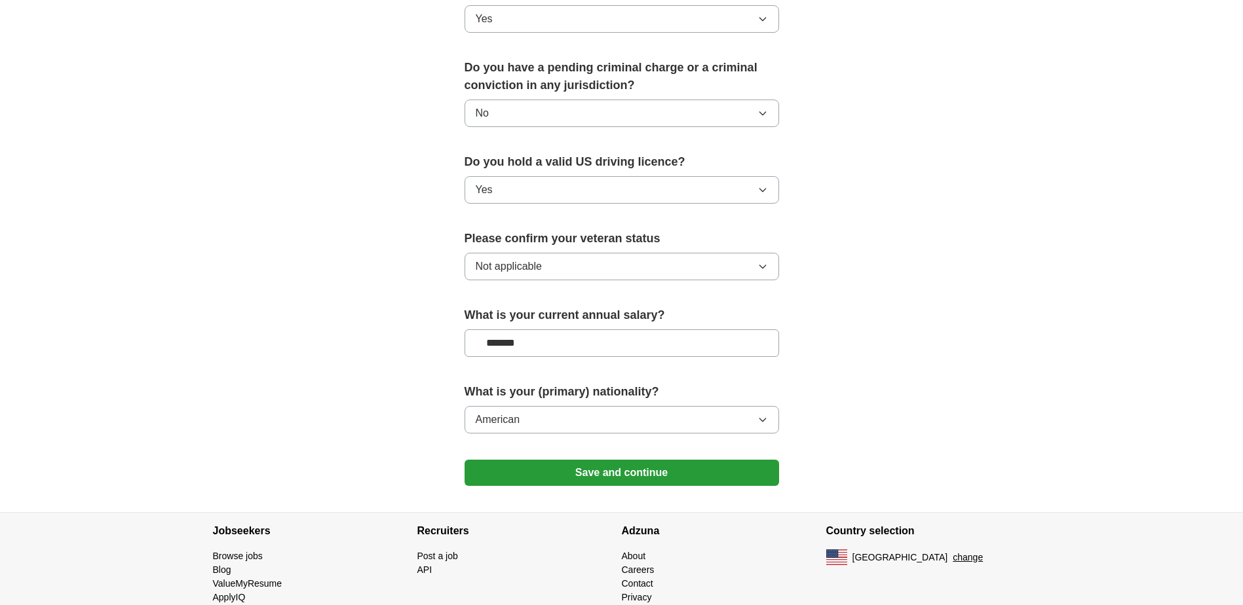
click at [619, 460] on button "Save and continue" at bounding box center [622, 473] width 314 height 26
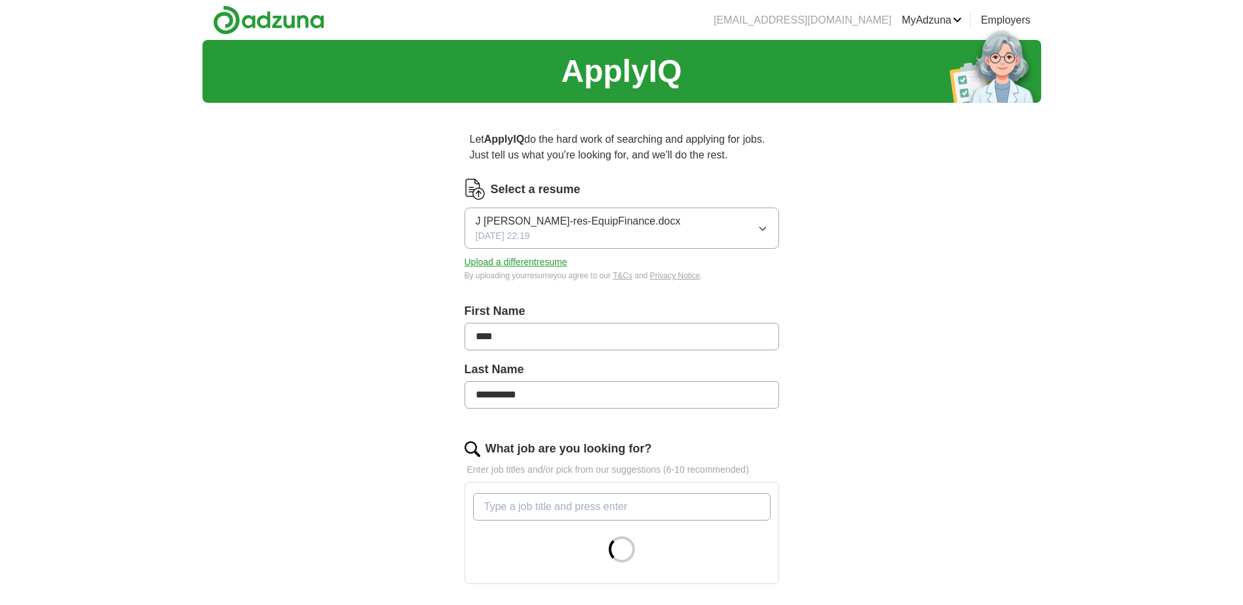
click at [548, 259] on button "Upload a different resume" at bounding box center [516, 263] width 103 height 14
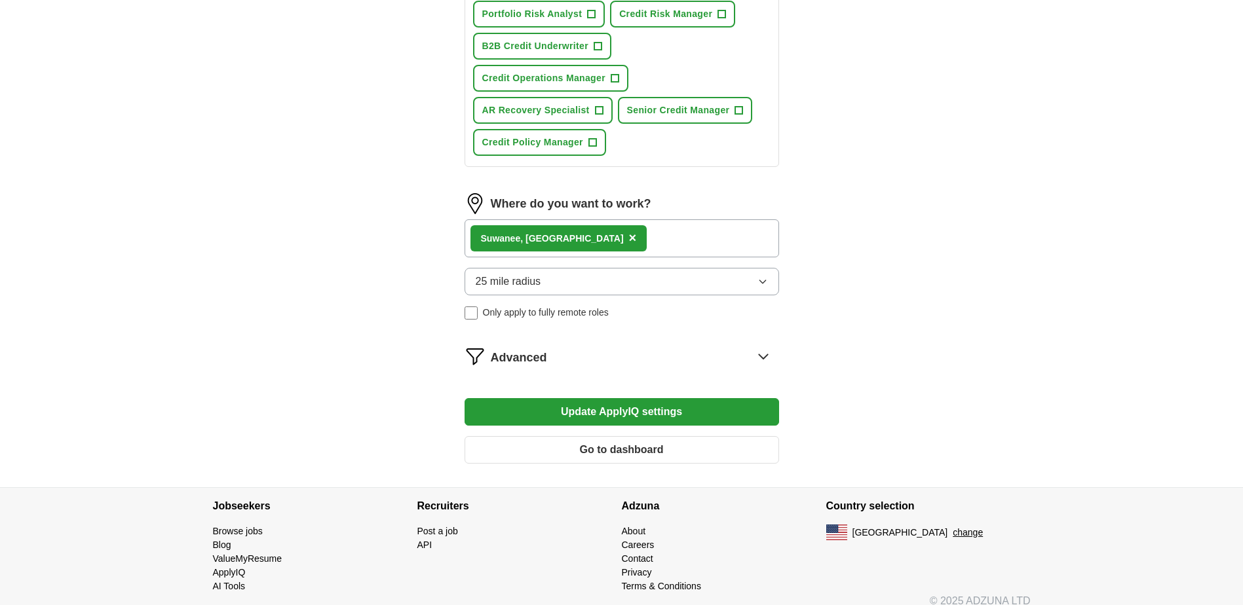
scroll to position [636, 0]
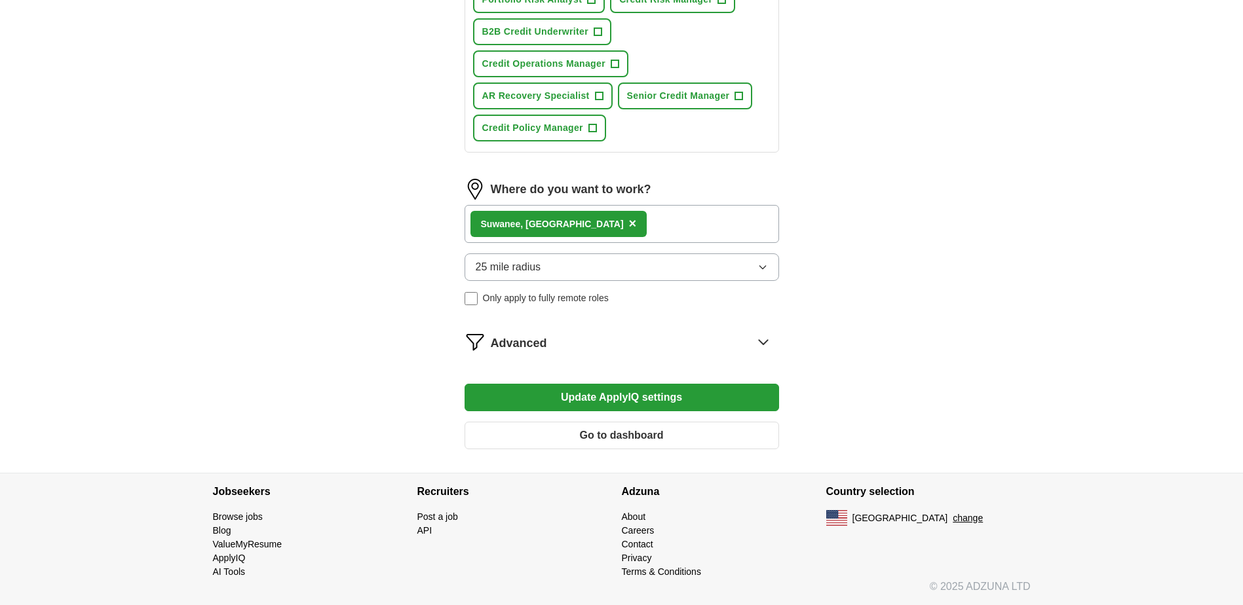
click at [618, 396] on button "Update ApplyIQ settings" at bounding box center [622, 398] width 314 height 28
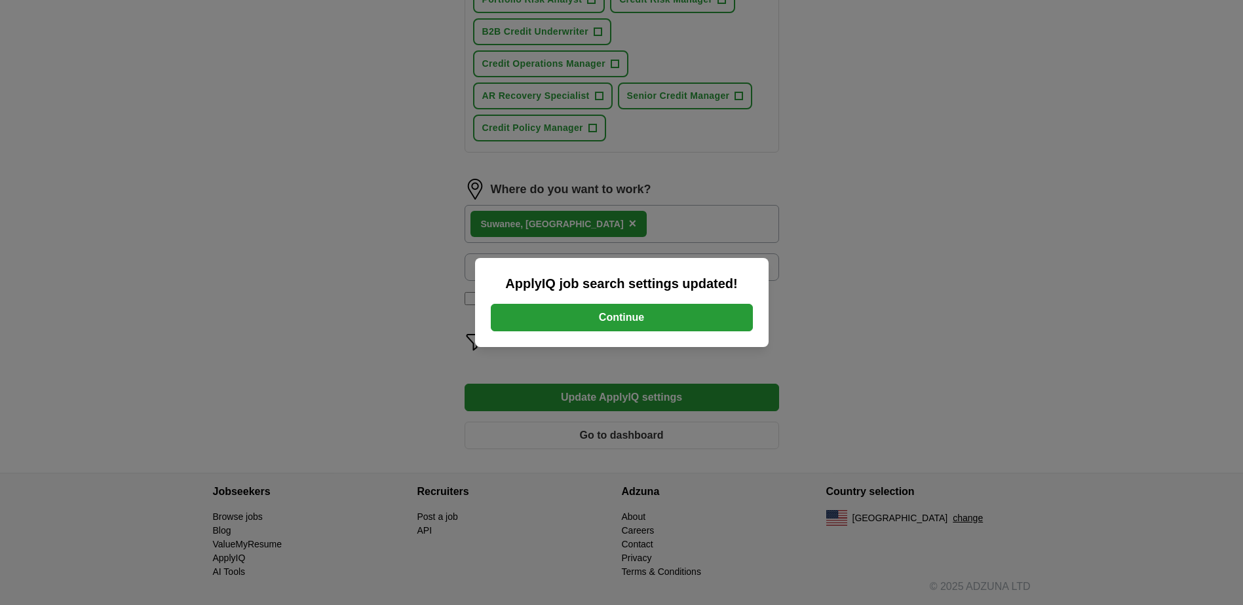
click at [624, 318] on button "Continue" at bounding box center [622, 318] width 262 height 28
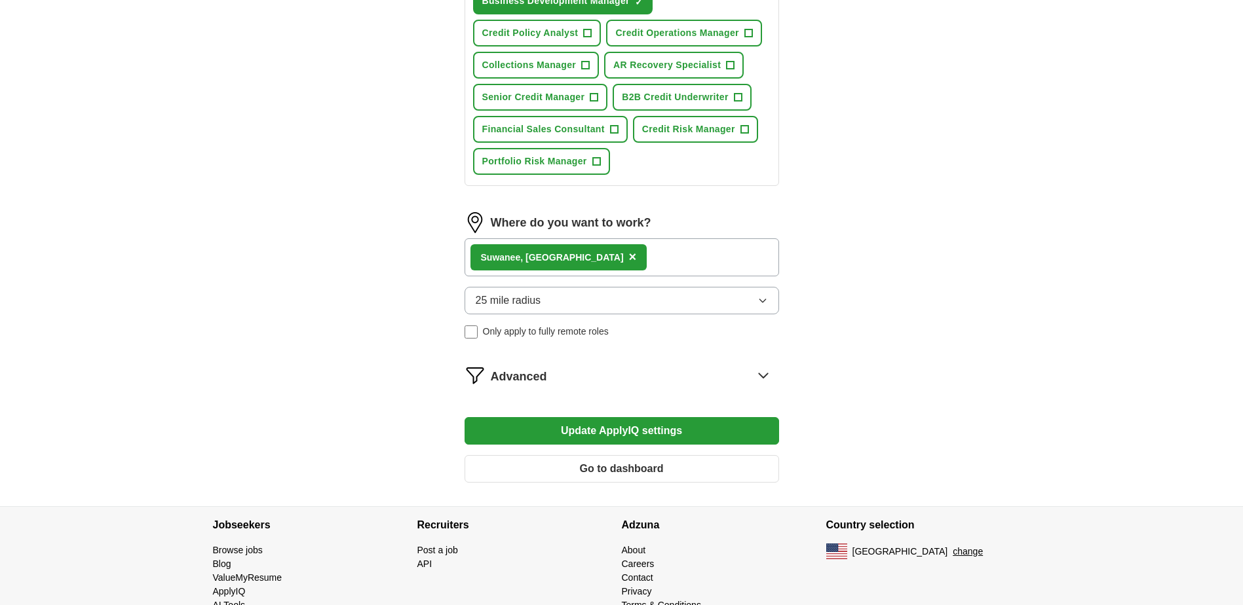
scroll to position [604, 0]
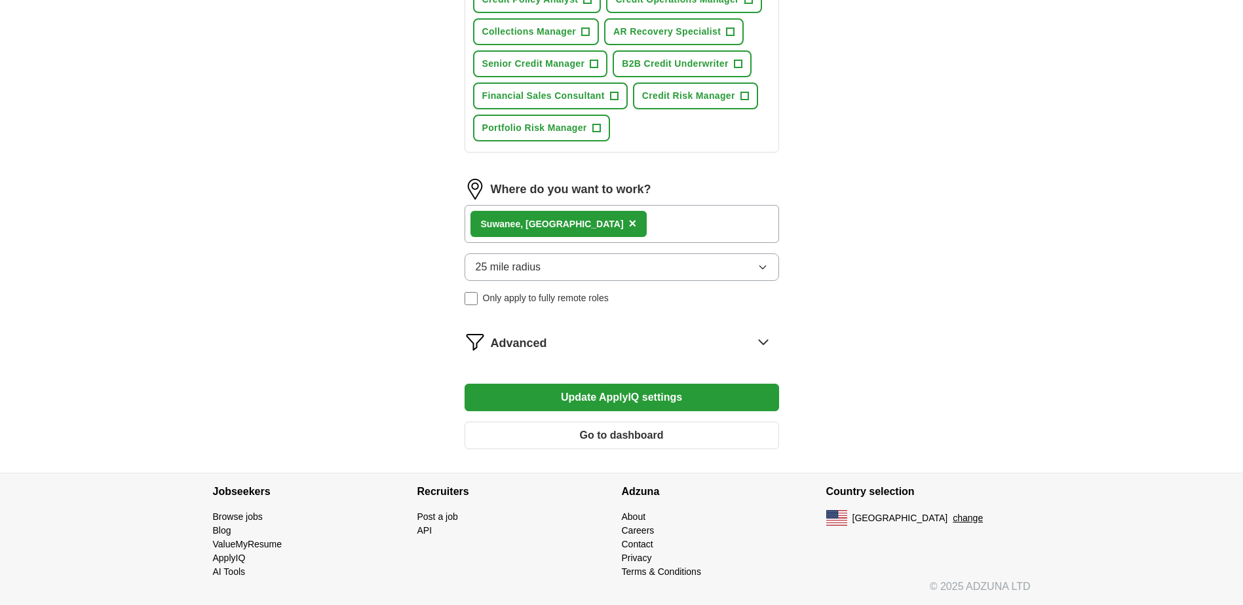
click at [619, 400] on button "Update ApplyIQ settings" at bounding box center [622, 398] width 314 height 28
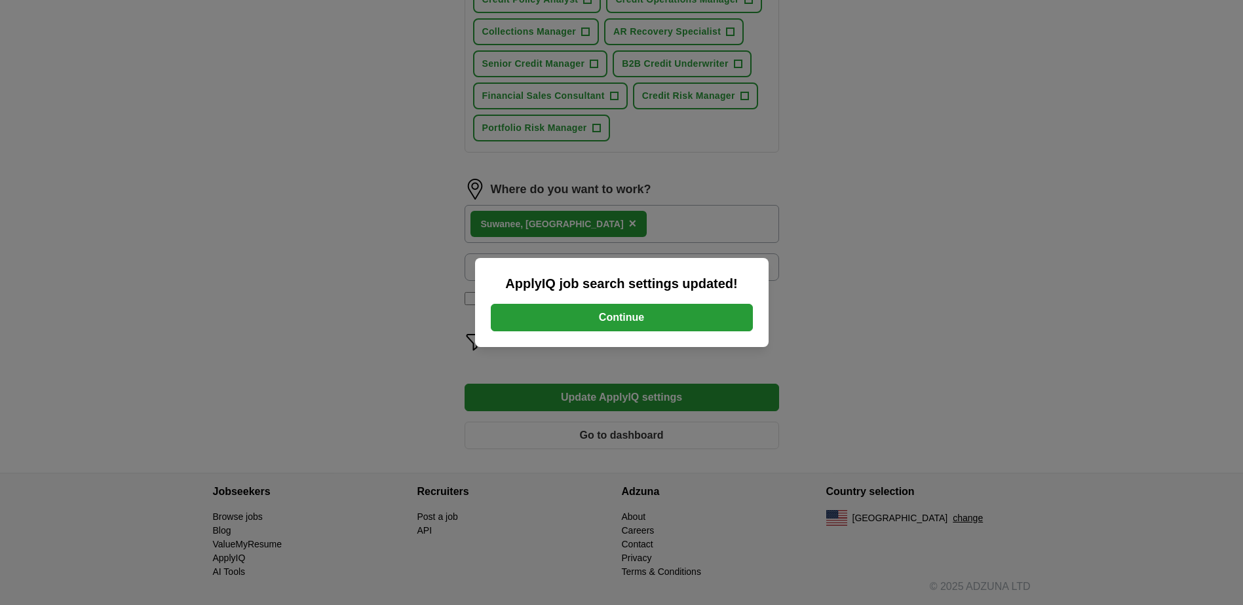
click at [623, 320] on button "Continue" at bounding box center [622, 318] width 262 height 28
